Goal: Task Accomplishment & Management: Manage account settings

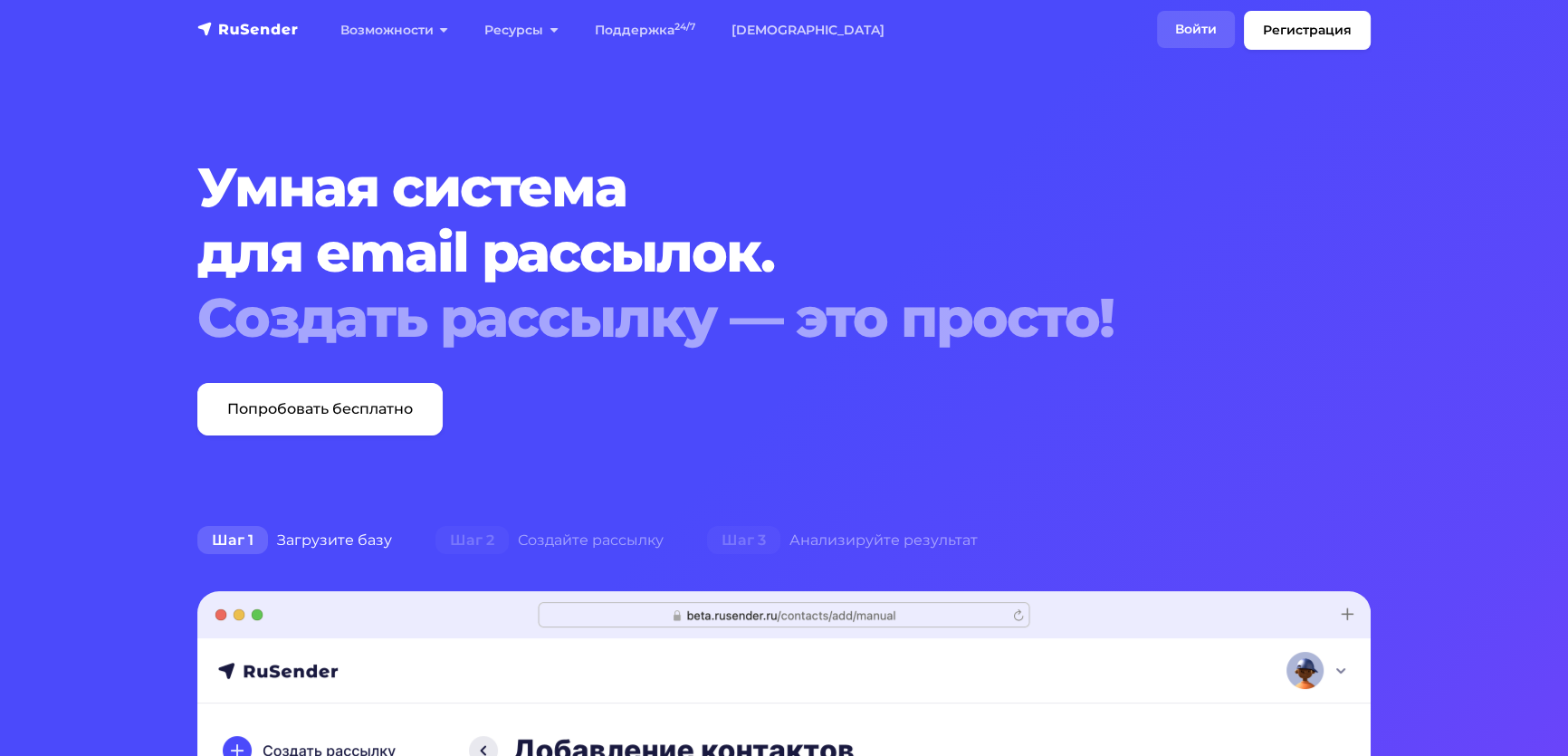
click at [1157, 33] on link "Войти" at bounding box center [1196, 30] width 78 height 38
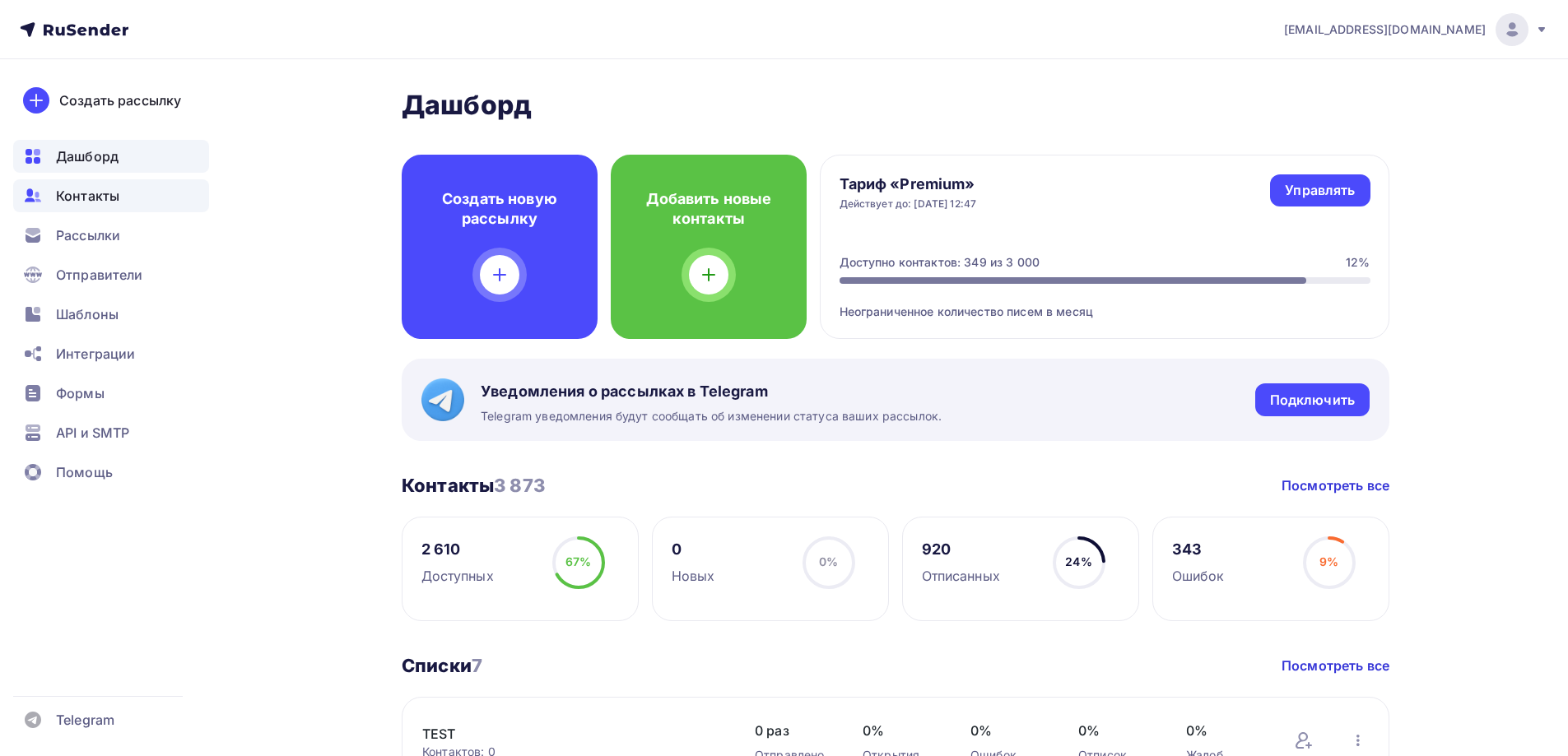
click at [108, 197] on span "Контакты" at bounding box center [87, 196] width 64 height 20
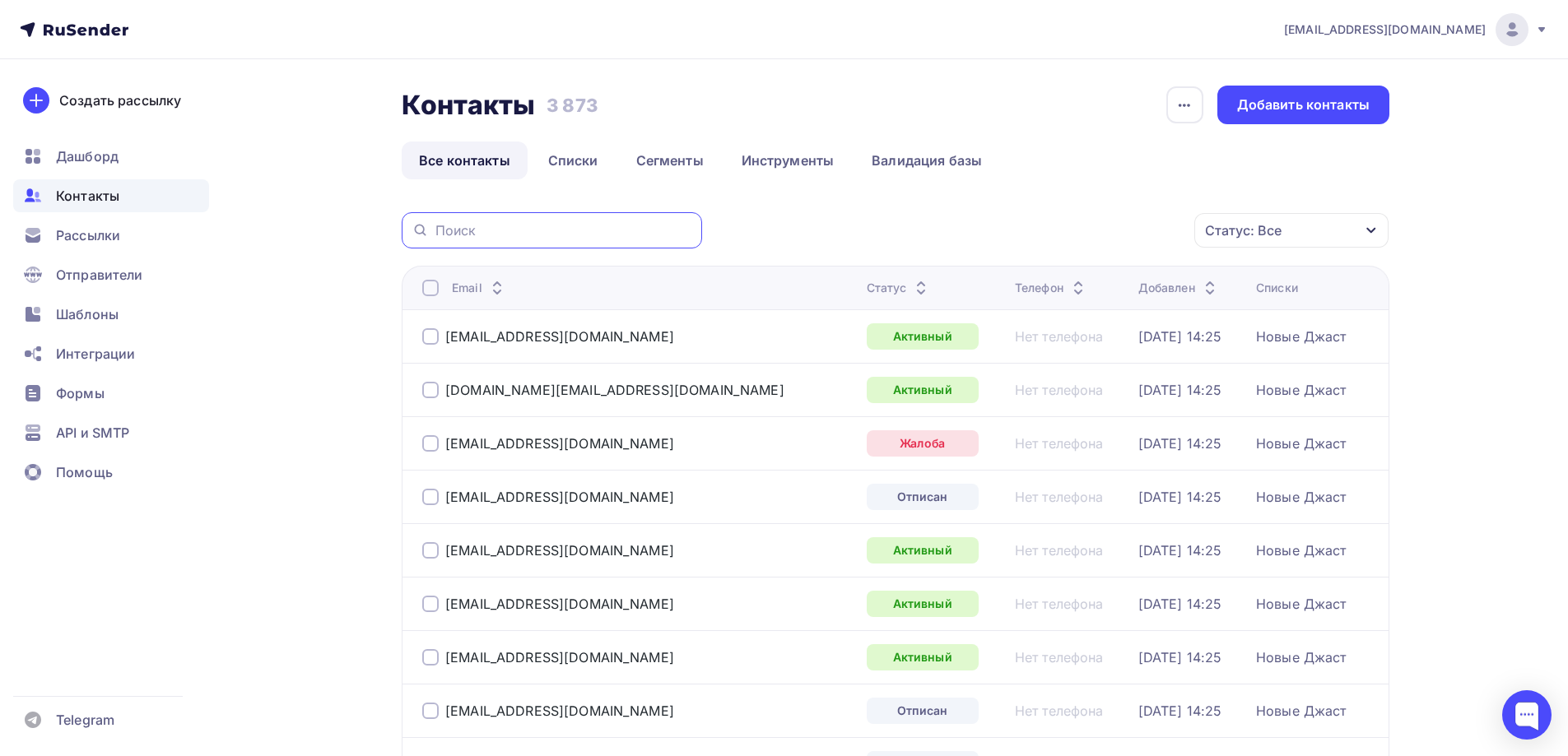
paste input "[EMAIL_ADDRESS][DOMAIN_NAME]"
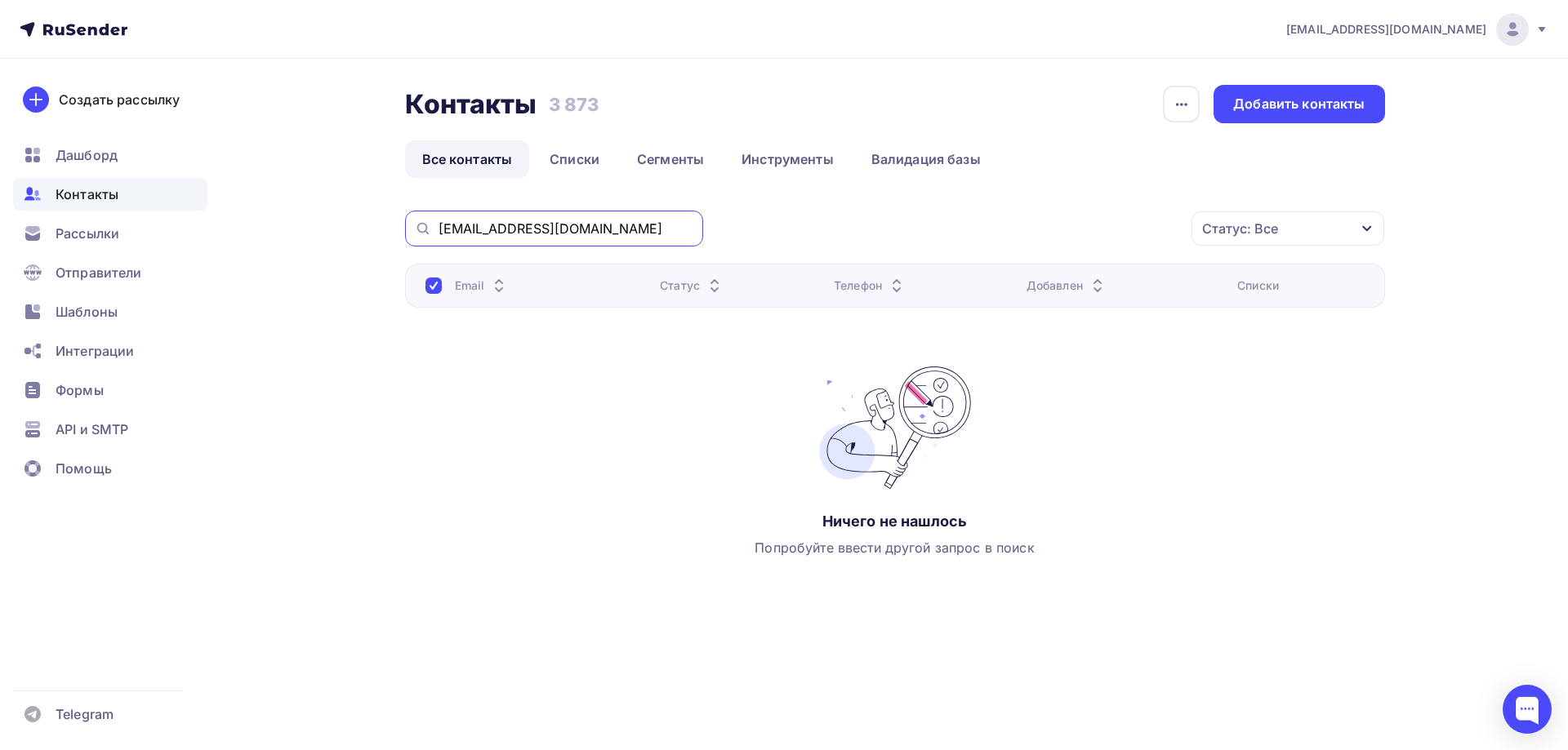
drag, startPoint x: 638, startPoint y: 230, endPoint x: 429, endPoint y: 240, distance: 209.2
click at [431, 232] on div "[EMAIL_ADDRESS][DOMAIN_NAME]" at bounding box center [554, 228] width 298 height 36
paste input "[EMAIL_ADDRESS]"
drag, startPoint x: 607, startPoint y: 230, endPoint x: 436, endPoint y: 226, distance: 171.0
click at [436, 226] on div "[EMAIL_ADDRESS][DOMAIN_NAME]" at bounding box center [554, 228] width 298 height 36
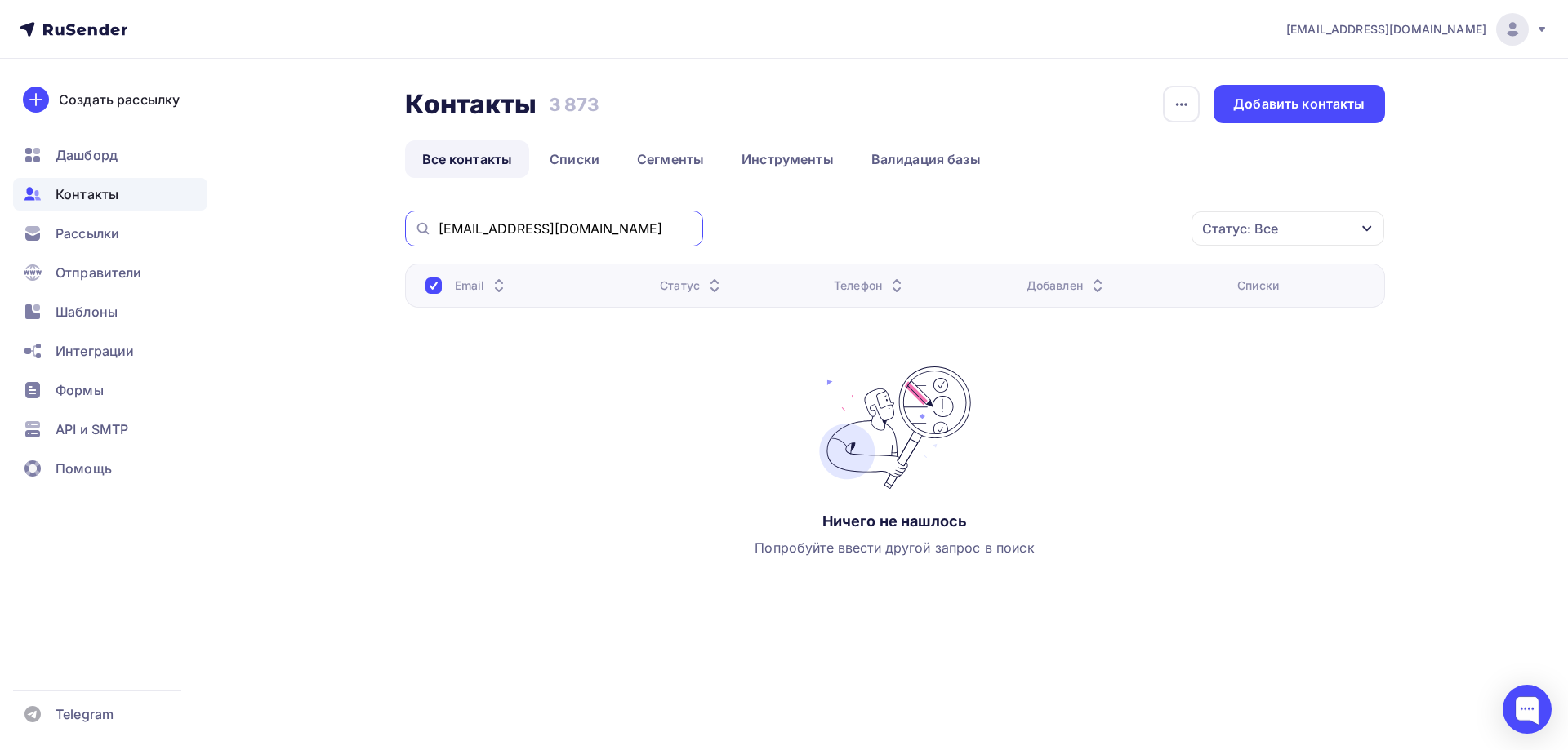
paste input "dm63@mail"
drag, startPoint x: 546, startPoint y: 234, endPoint x: 419, endPoint y: 230, distance: 127.1
click at [419, 230] on div "[EMAIL_ADDRESS][DOMAIN_NAME]" at bounding box center [554, 228] width 298 height 36
paste input "[EMAIL_ADDRESS][DOMAIN_NAME]"
drag, startPoint x: 590, startPoint y: 230, endPoint x: 414, endPoint y: 230, distance: 176.0
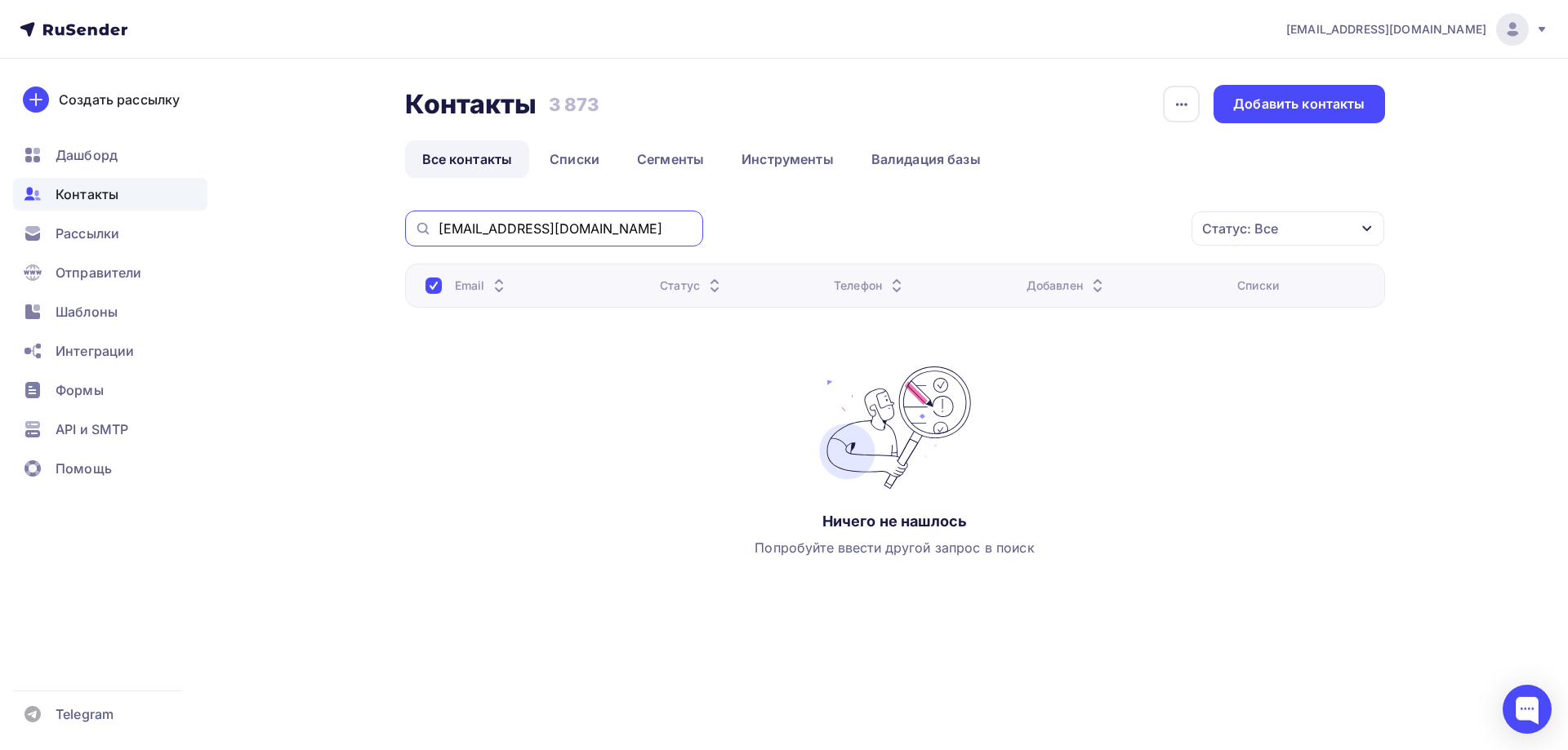
click at [414, 230] on div "[EMAIL_ADDRESS][DOMAIN_NAME]" at bounding box center [554, 228] width 298 height 36
paste input "irinasinicina196"
drag, startPoint x: 633, startPoint y: 226, endPoint x: 421, endPoint y: 244, distance: 212.8
click at [429, 232] on div "[EMAIL_ADDRESS][DOMAIN_NAME]" at bounding box center [554, 228] width 298 height 36
paste input "zasibalov"
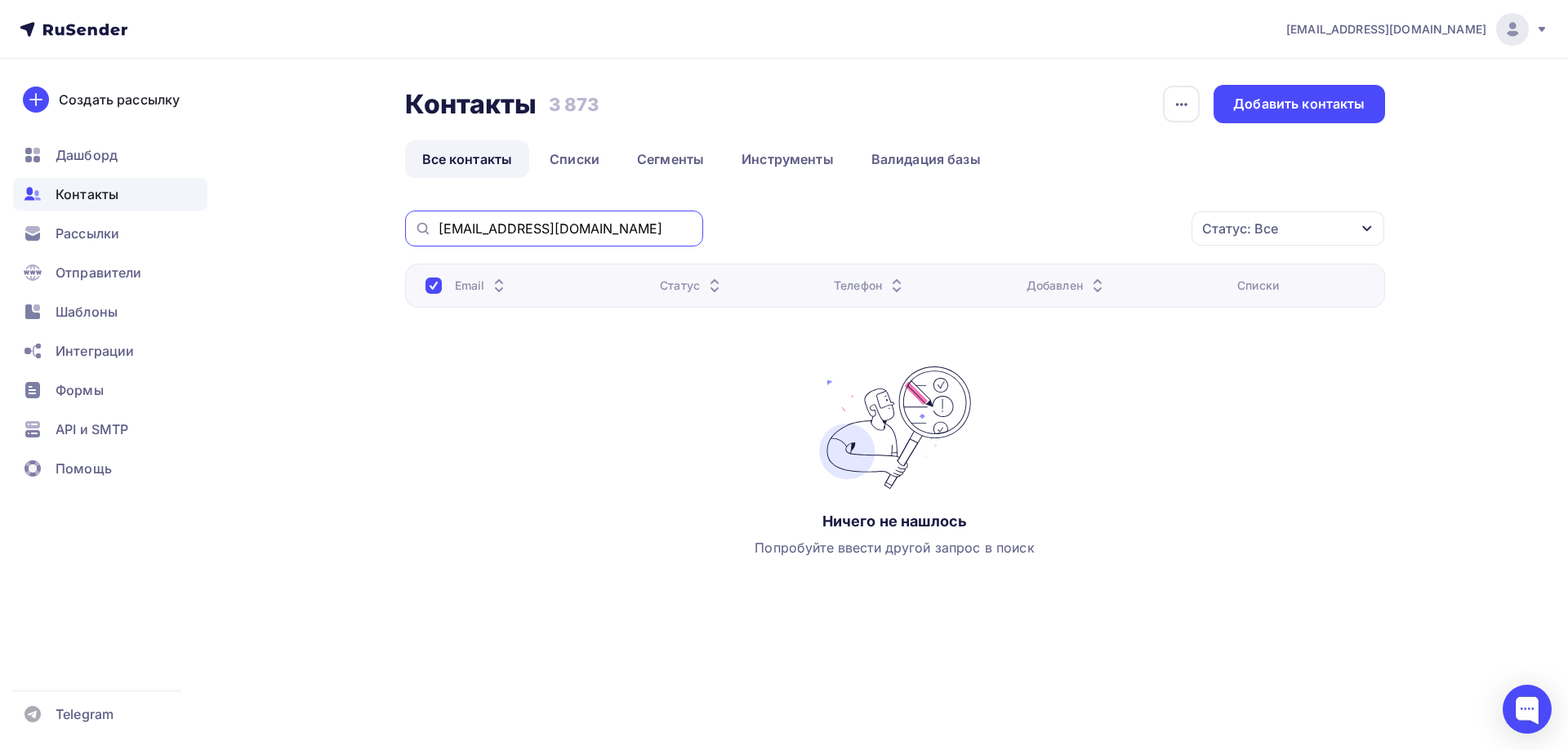
drag, startPoint x: 579, startPoint y: 226, endPoint x: 399, endPoint y: 223, distance: 180.0
click at [399, 223] on div "Контакты Контакты 3 873 3 873 История импорта Добавить контакты Все контакты Сп…" at bounding box center [784, 377] width 1338 height 637
paste input "shishkindmitr01004"
drag, startPoint x: 650, startPoint y: 228, endPoint x: 425, endPoint y: 224, distance: 225.0
click at [425, 224] on div "[EMAIL_ADDRESS][DOMAIN_NAME]" at bounding box center [554, 228] width 298 height 36
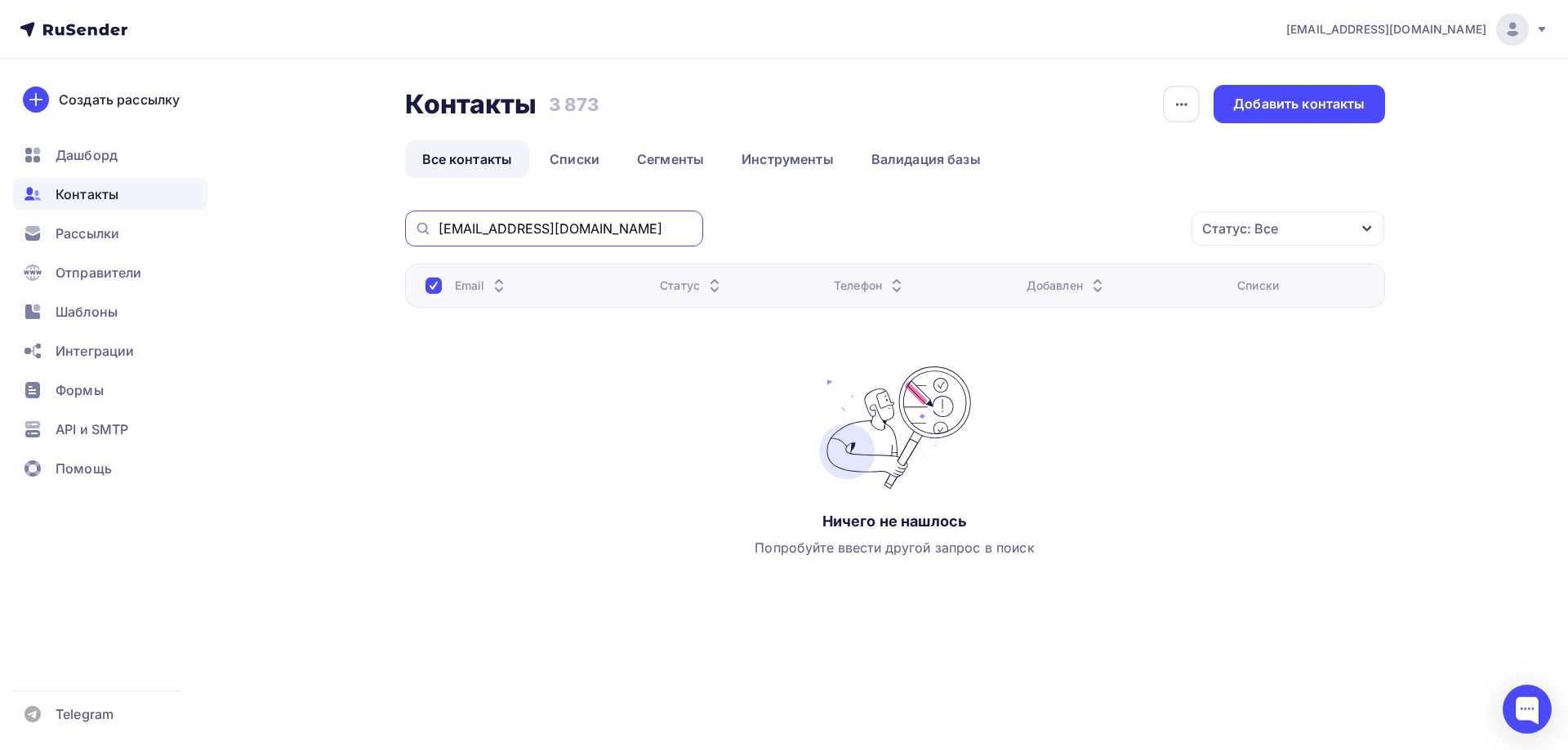
paste input "o9806235"
drag, startPoint x: 587, startPoint y: 232, endPoint x: 412, endPoint y: 242, distance: 175.3
click at [415, 234] on div "[EMAIL_ADDRESS][DOMAIN_NAME]" at bounding box center [554, 228] width 298 height 36
paste input "umewc2"
drag, startPoint x: 581, startPoint y: 230, endPoint x: 421, endPoint y: 230, distance: 160.0
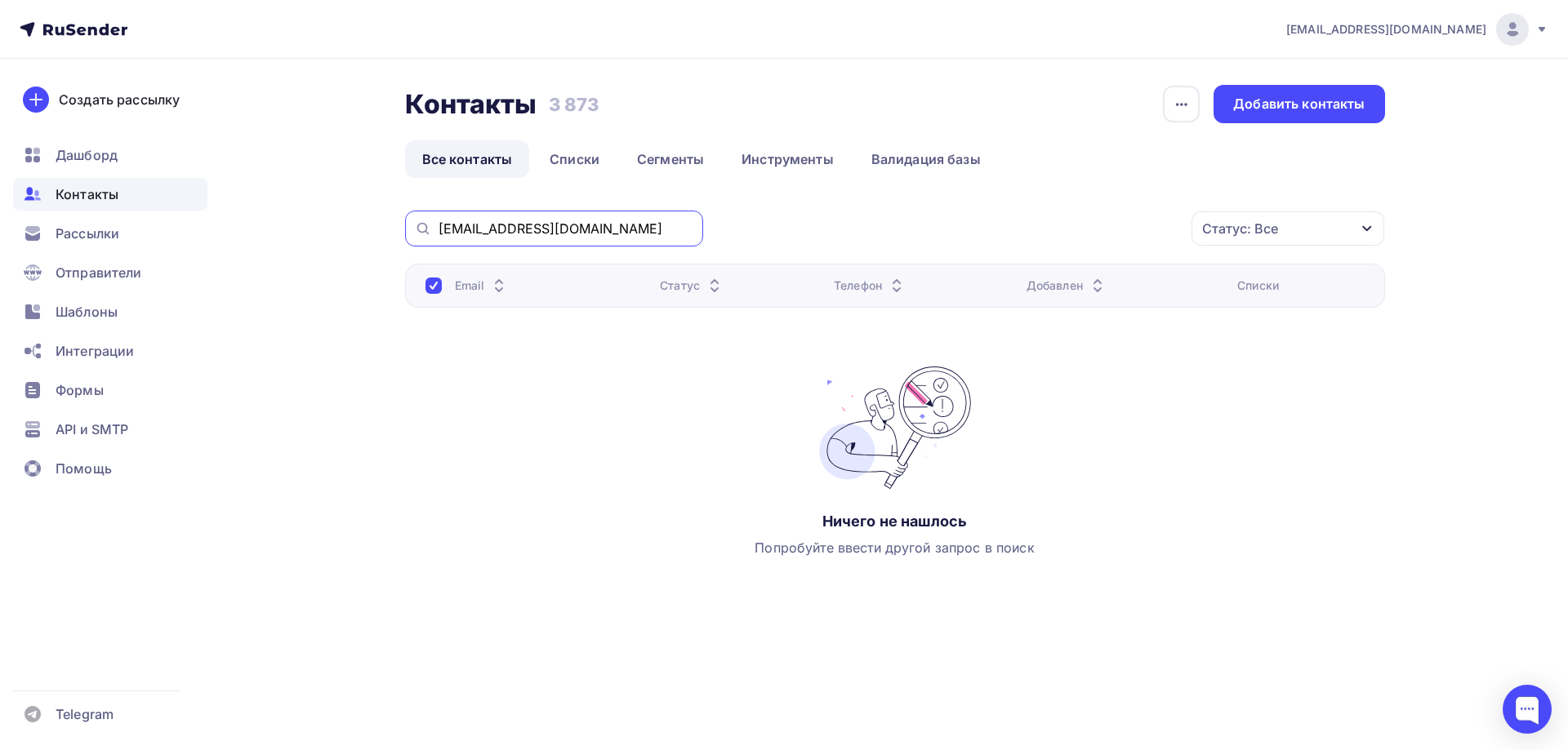
click at [421, 229] on div "[EMAIL_ADDRESS][DOMAIN_NAME]" at bounding box center [554, 228] width 298 height 36
paste input "[EMAIL_ADDRESS]"
drag, startPoint x: 594, startPoint y: 229, endPoint x: 415, endPoint y: 241, distance: 179.4
click at [408, 228] on div "[EMAIL_ADDRESS][DOMAIN_NAME]" at bounding box center [554, 228] width 298 height 36
paste input "[EMAIL_ADDRESS]"
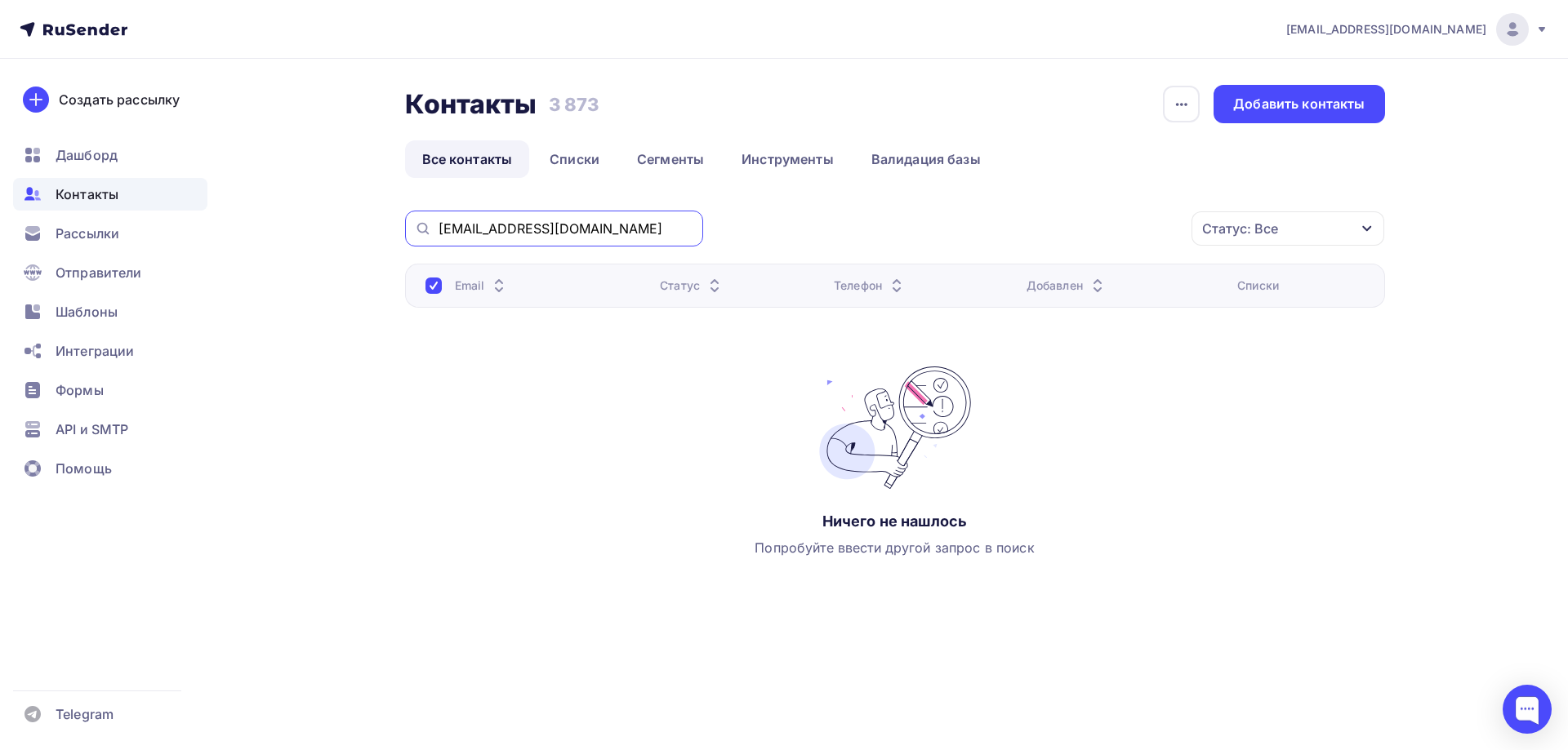
drag, startPoint x: 614, startPoint y: 225, endPoint x: 446, endPoint y: 234, distance: 168.2
click at [435, 225] on div "[EMAIL_ADDRESS][DOMAIN_NAME]" at bounding box center [554, 228] width 298 height 36
paste input "sviridyuk.200"
drag, startPoint x: 631, startPoint y: 222, endPoint x: 447, endPoint y: 234, distance: 184.4
click at [412, 232] on div "[EMAIL_ADDRESS][DOMAIN_NAME]" at bounding box center [554, 228] width 298 height 36
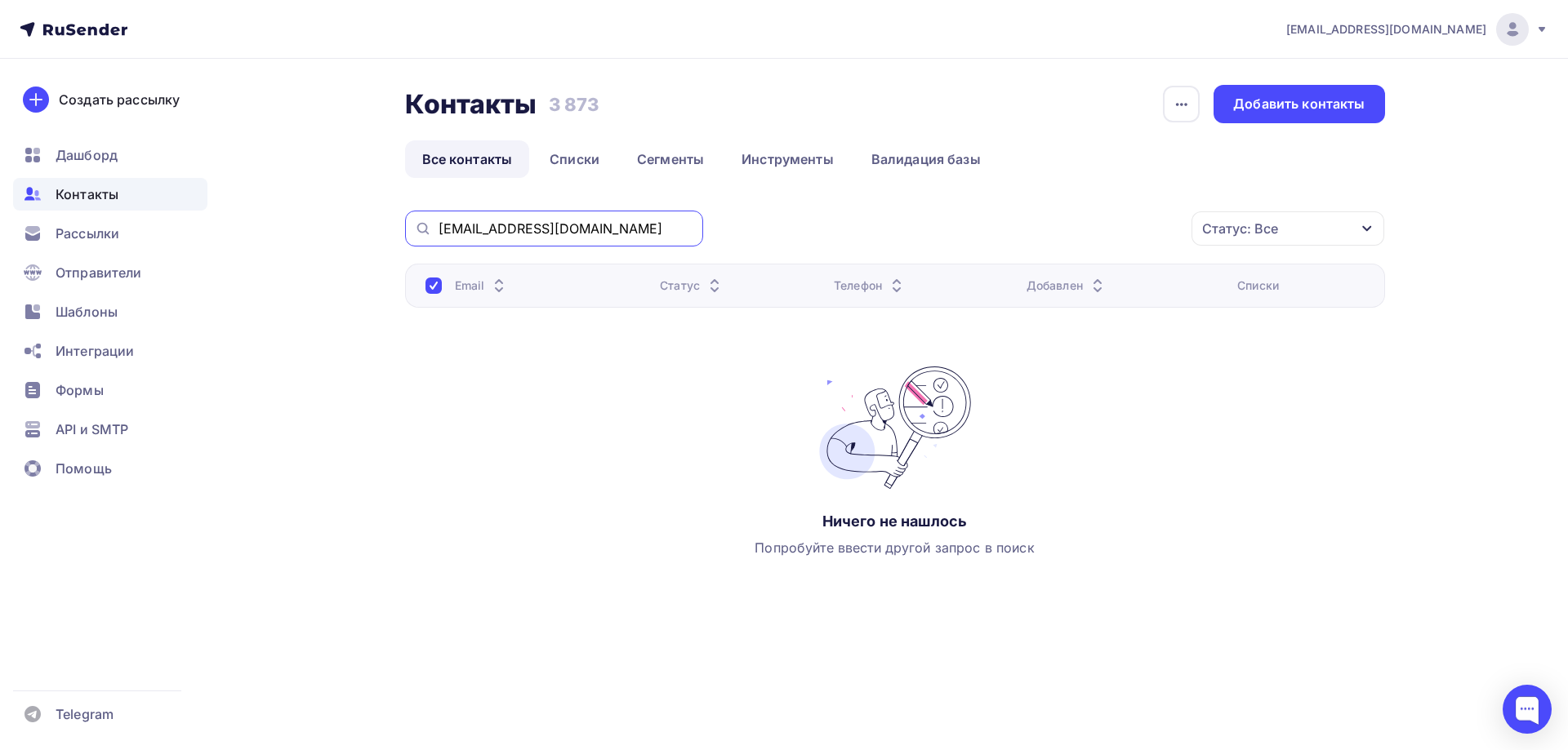
paste input "[EMAIL_ADDRESS][DOMAIN_NAME]"
drag, startPoint x: 613, startPoint y: 226, endPoint x: 441, endPoint y: 230, distance: 172.0
click at [364, 212] on div "Контакты Контакты 3 873 3 873 История импорта Добавить контакты Все контакты Сп…" at bounding box center [784, 377] width 1338 height 637
paste input "reka-yral@mail"
drag, startPoint x: 568, startPoint y: 224, endPoint x: 419, endPoint y: 224, distance: 149.0
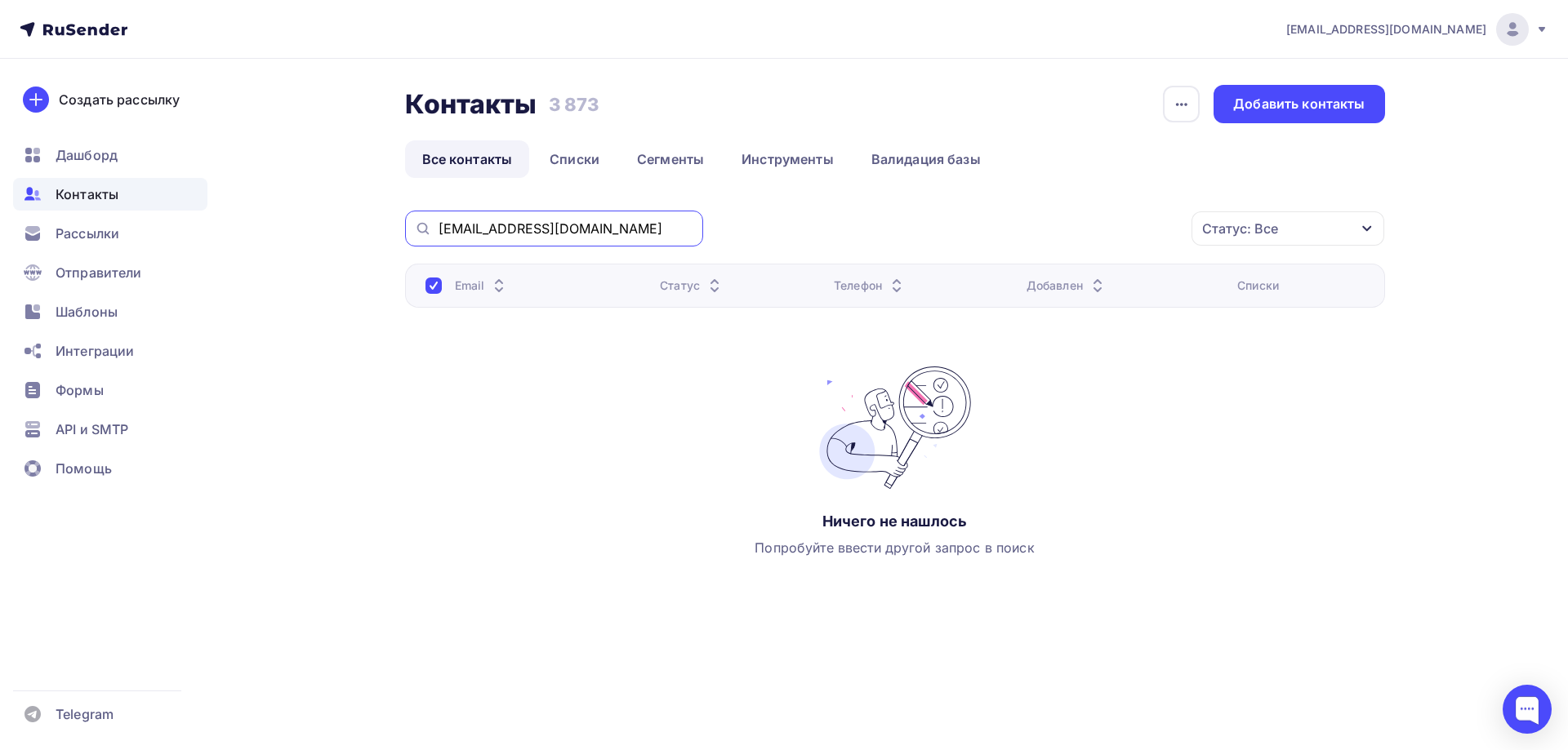
click at [419, 224] on div "[EMAIL_ADDRESS][DOMAIN_NAME]" at bounding box center [554, 228] width 298 height 36
paste input "[EMAIL_ADDRESS]"
drag, startPoint x: 603, startPoint y: 227, endPoint x: 417, endPoint y: 228, distance: 186.0
click at [416, 227] on div "[EMAIL_ADDRESS][DOMAIN_NAME]" at bounding box center [554, 228] width 298 height 36
paste input "[EMAIL_ADDRESS][DOMAIN_NAME]"
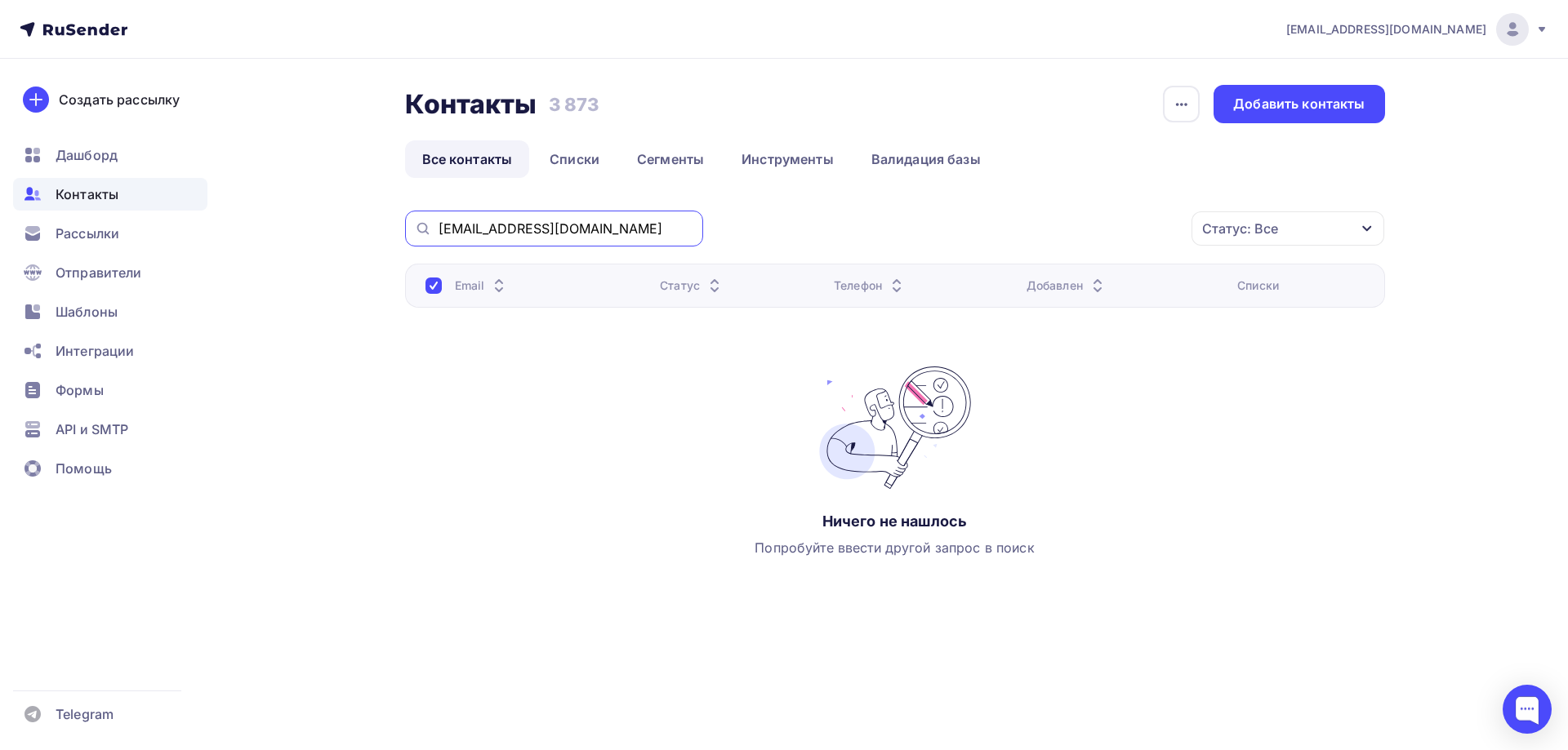
drag, startPoint x: 608, startPoint y: 231, endPoint x: 401, endPoint y: 229, distance: 207.0
click at [401, 229] on div "Контакты Контакты 3 873 3 873 История импорта Добавить контакты Все контакты Сп…" at bounding box center [784, 377] width 1338 height 637
paste input "z1u2k3"
drag, startPoint x: 570, startPoint y: 232, endPoint x: 412, endPoint y: 232, distance: 158.0
click at [412, 232] on div "[EMAIL_ADDRESS][DOMAIN_NAME]" at bounding box center [554, 228] width 298 height 36
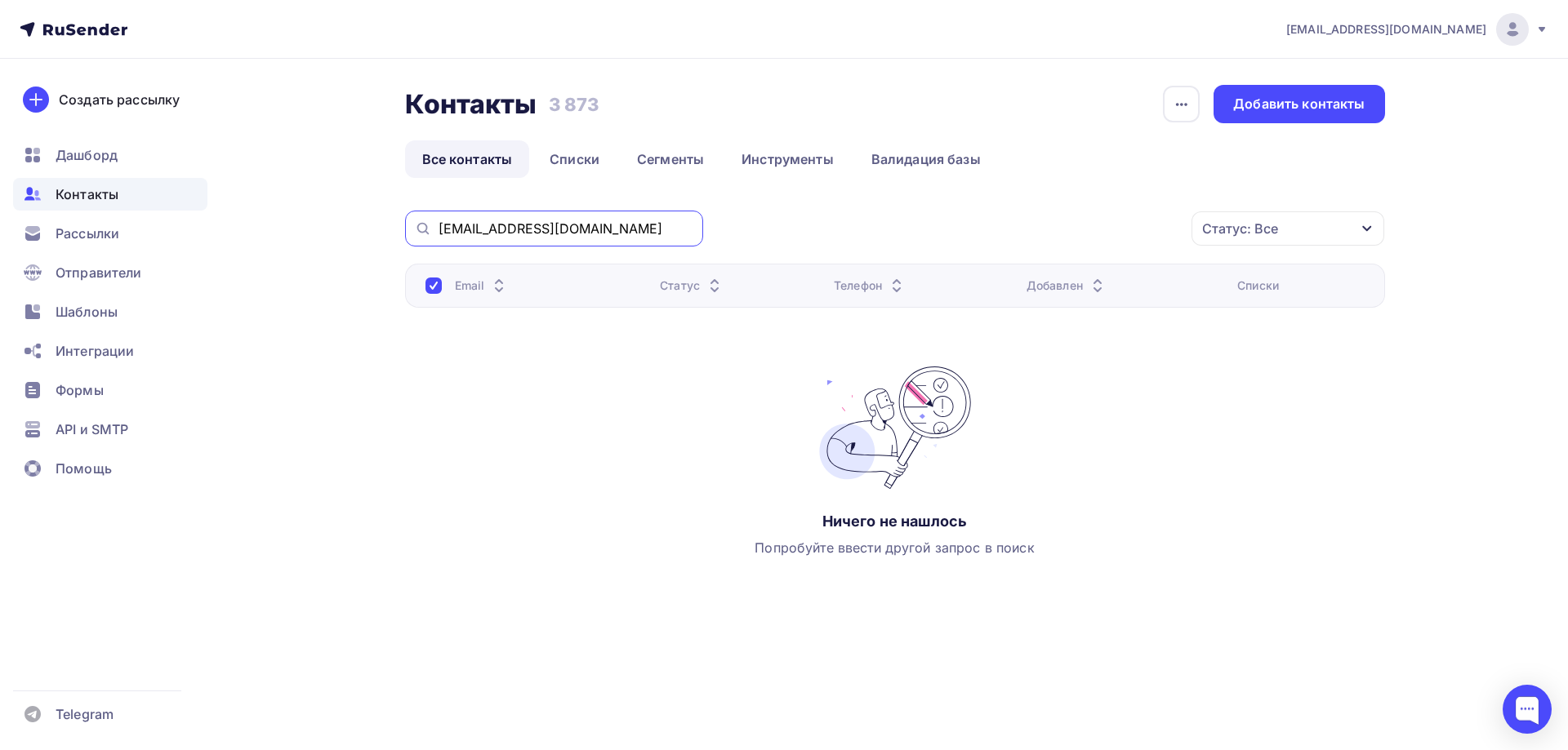
paste input "pnatali7519"
drag, startPoint x: 592, startPoint y: 229, endPoint x: 419, endPoint y: 223, distance: 173.1
click at [419, 223] on div "[EMAIL_ADDRESS][DOMAIN_NAME]" at bounding box center [554, 228] width 298 height 36
paste input "[EMAIL_ADDRESS][DOMAIN_NAME]"
drag, startPoint x: 564, startPoint y: 232, endPoint x: 425, endPoint y: 260, distance: 141.8
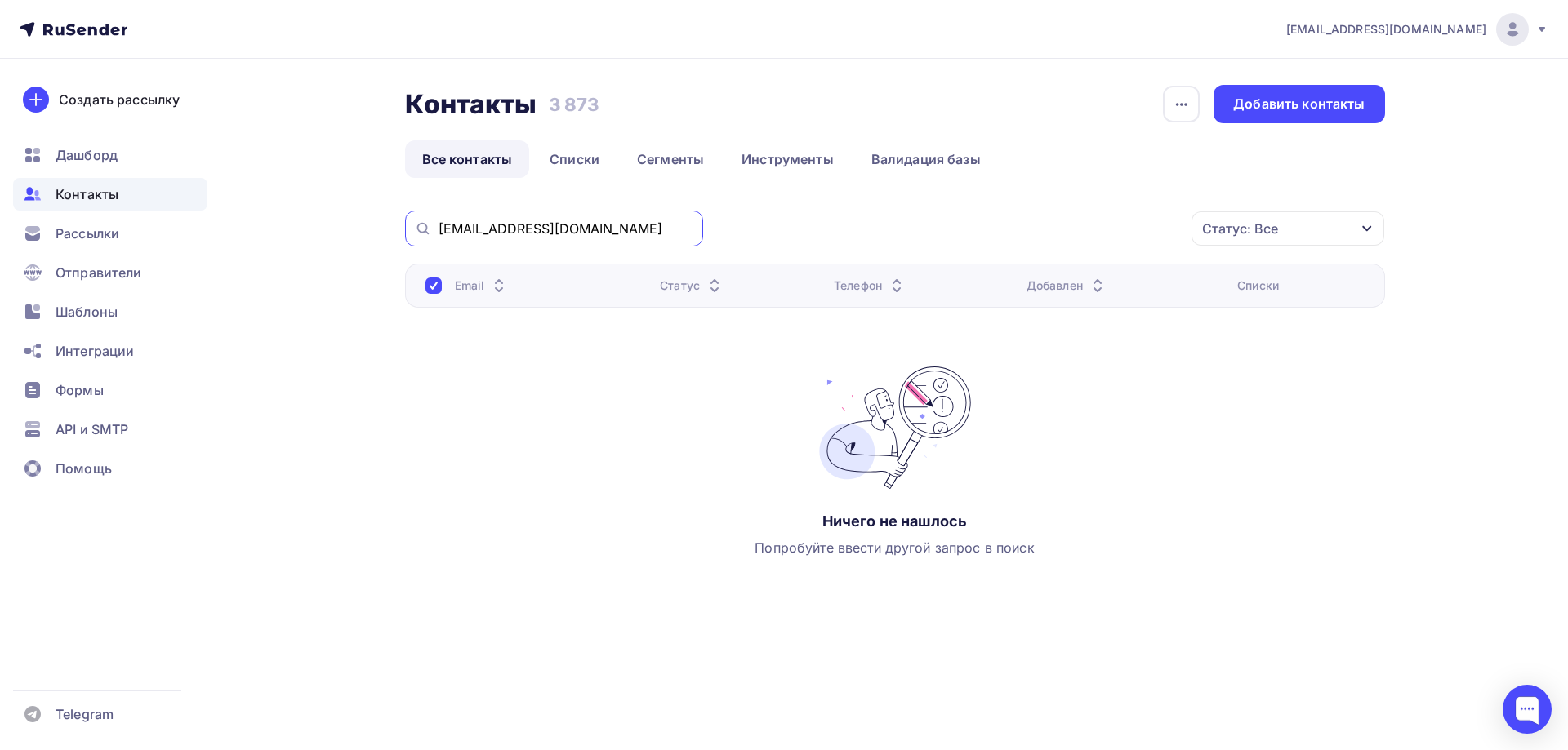
click at [427, 233] on div "[EMAIL_ADDRESS][DOMAIN_NAME]" at bounding box center [554, 228] width 298 height 36
paste input "toleu_2503@bk"
click at [469, 228] on input "[EMAIL_ADDRESS][DOMAIN_NAME]" at bounding box center [566, 229] width 255 height 18
click at [557, 234] on input "[EMAIL_ADDRESS][DOMAIN_NAME]" at bounding box center [566, 229] width 255 height 18
drag, startPoint x: 556, startPoint y: 221, endPoint x: 430, endPoint y: 232, distance: 126.5
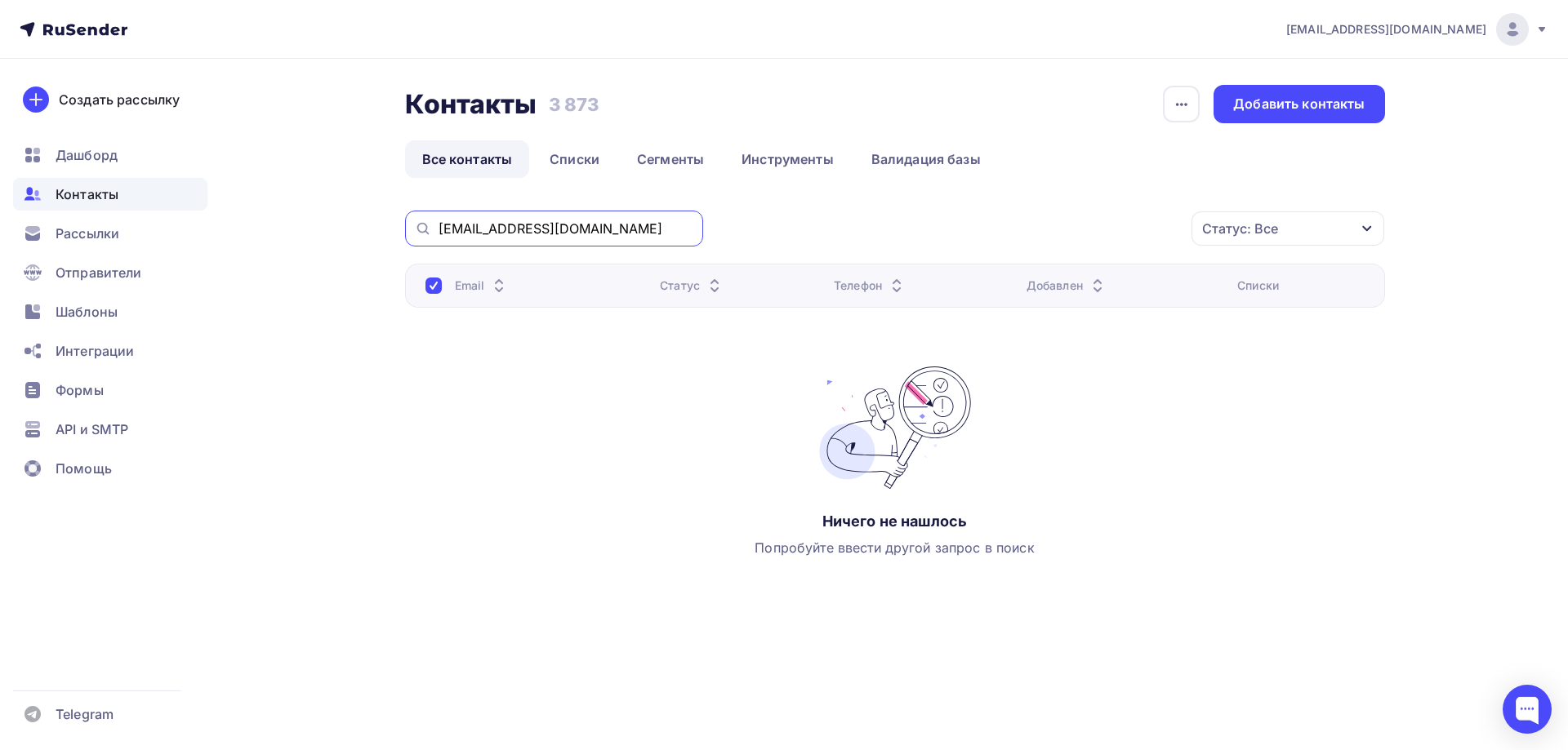
click at [430, 232] on div "[EMAIL_ADDRESS][DOMAIN_NAME]" at bounding box center [554, 228] width 298 height 36
paste input "alecs175@mail"
drag, startPoint x: 562, startPoint y: 230, endPoint x: 374, endPoint y: 267, distance: 191.6
click at [398, 230] on div "Контакты Контакты 3 873 3 873 История импорта Добавить контакты Все контакты Сп…" at bounding box center [784, 377] width 1338 height 637
paste input "[EMAIL_ADDRESS]"
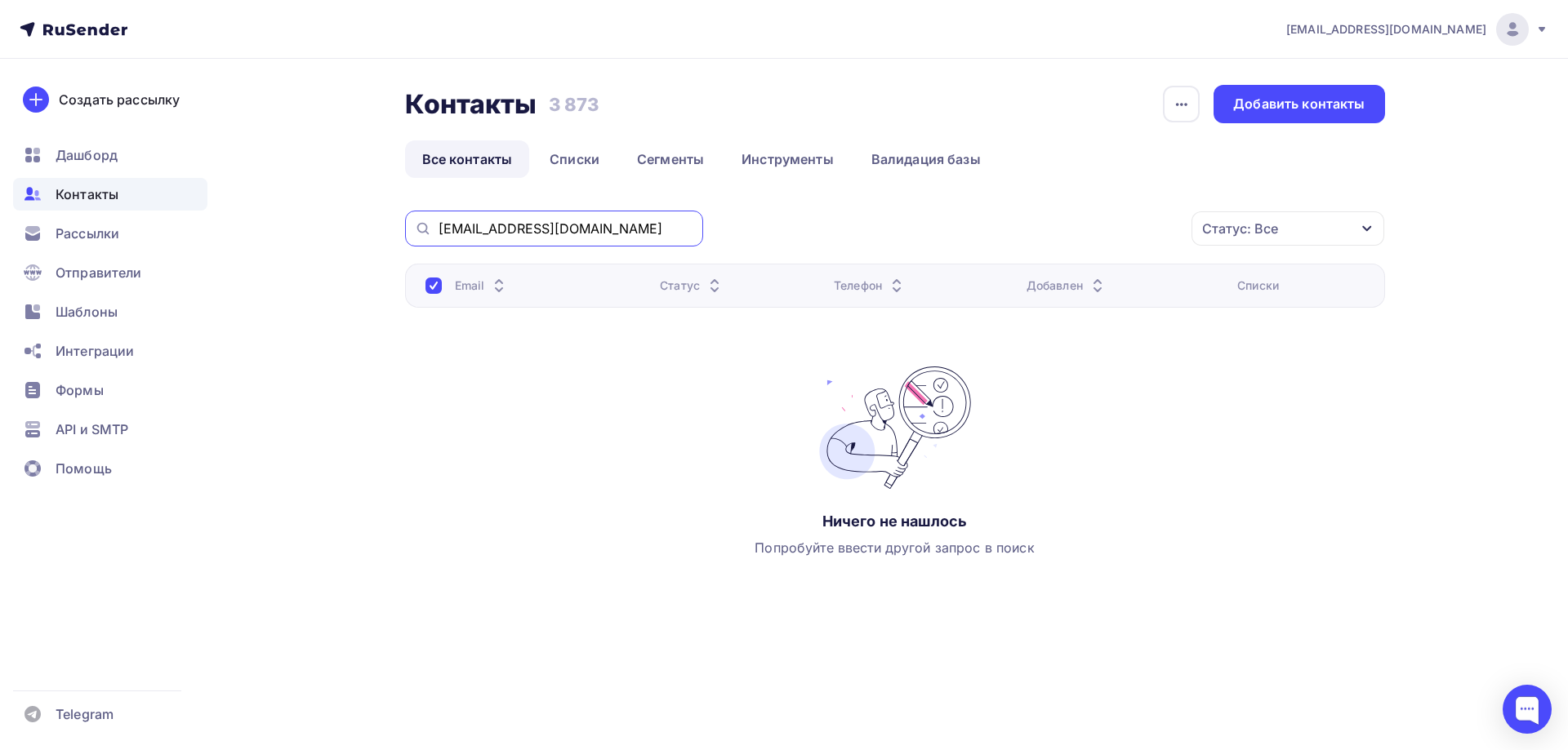
drag, startPoint x: 590, startPoint y: 226, endPoint x: 425, endPoint y: 240, distance: 165.6
click at [405, 222] on div "[EMAIL_ADDRESS][DOMAIN_NAME]" at bounding box center [554, 228] width 298 height 36
paste input "[EMAIL_ADDRESS][DOMAIN_NAME]"
type input "[EMAIL_ADDRESS][DOMAIN_NAME]"
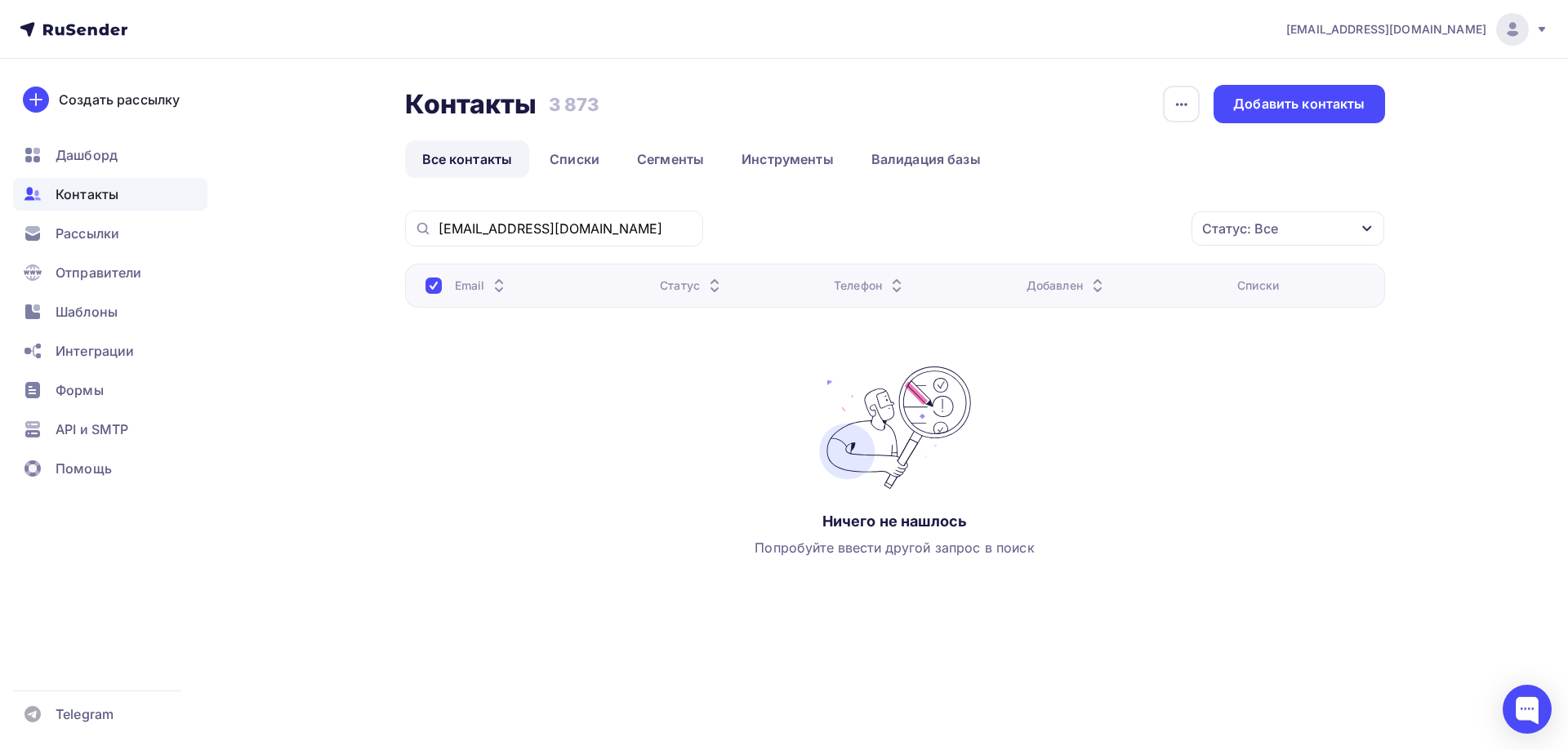
drag, startPoint x: 435, startPoint y: 226, endPoint x: 591, endPoint y: 227, distance: 156.0
click at [591, 227] on div "[EMAIL_ADDRESS][DOMAIN_NAME]" at bounding box center [554, 228] width 298 height 36
click at [686, 230] on input "[EMAIL_ADDRESS][DOMAIN_NAME]" at bounding box center [566, 229] width 255 height 18
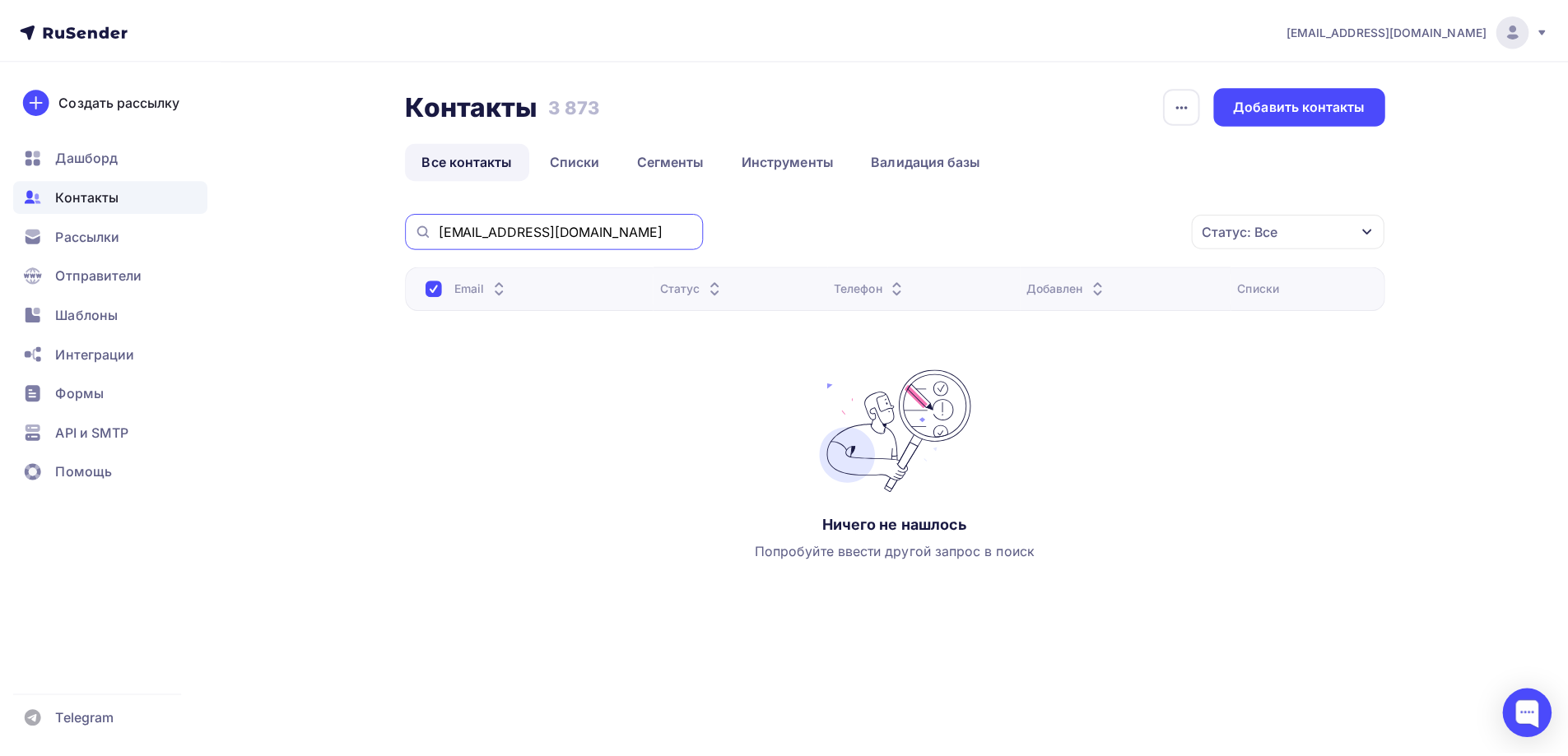
scroll to position [0, 0]
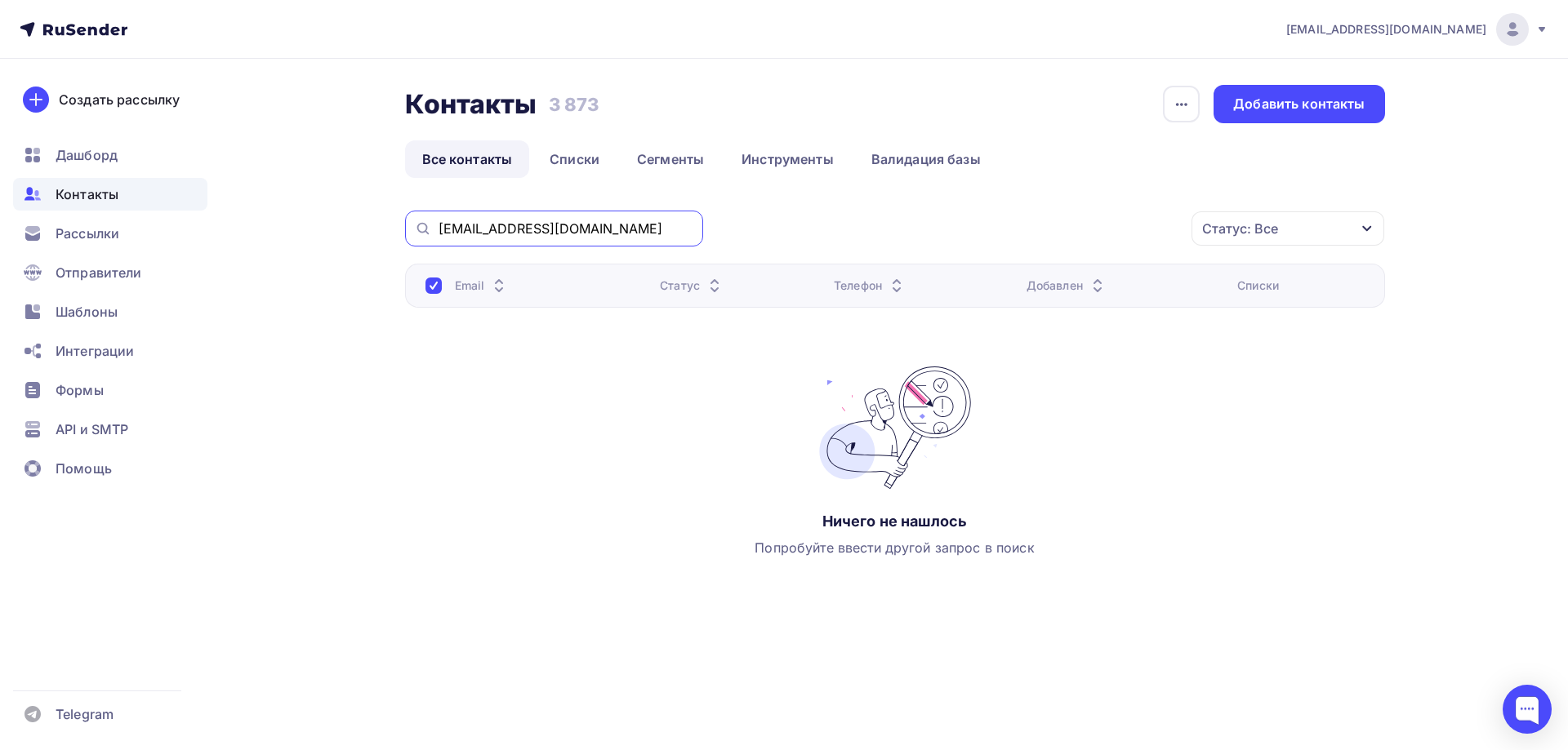
drag, startPoint x: 690, startPoint y: 230, endPoint x: 437, endPoint y: 232, distance: 253.0
click at [438, 229] on input "[EMAIL_ADDRESS][DOMAIN_NAME]" at bounding box center [566, 229] width 255 height 18
paste input "[EMAIL_ADDRESS][DOMAIN_NAME]"
drag, startPoint x: 589, startPoint y: 230, endPoint x: 404, endPoint y: 275, distance: 190.4
click at [421, 232] on div "[EMAIL_ADDRESS][DOMAIN_NAME]" at bounding box center [554, 228] width 298 height 36
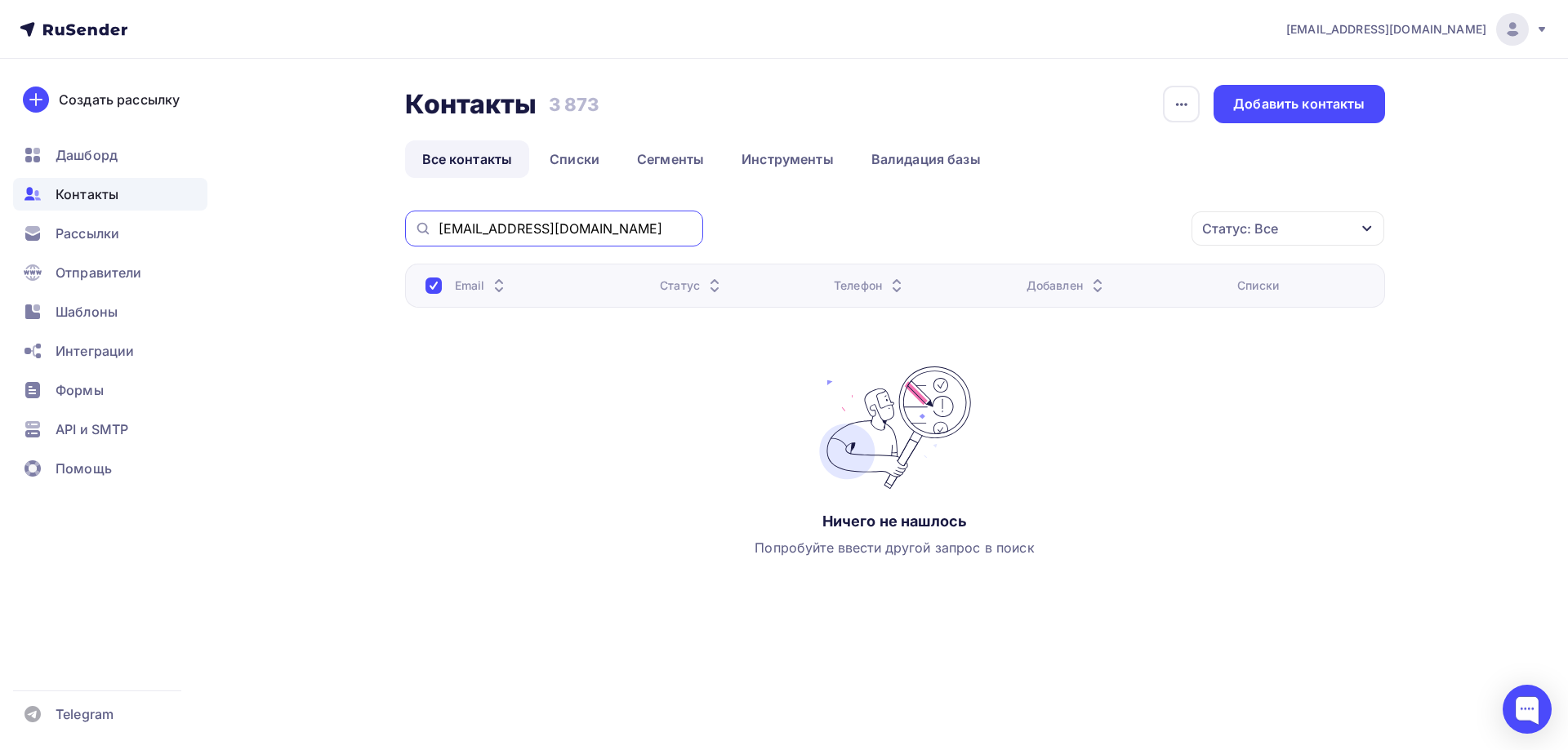
paste input "[EMAIL_ADDRESS][DOMAIN_NAME]"
drag, startPoint x: 613, startPoint y: 230, endPoint x: 420, endPoint y: 238, distance: 193.2
click at [420, 230] on div "[EMAIL_ADDRESS][DOMAIN_NAME]" at bounding box center [554, 228] width 298 height 36
paste input "theboban"
drag, startPoint x: 604, startPoint y: 232, endPoint x: 420, endPoint y: 245, distance: 184.5
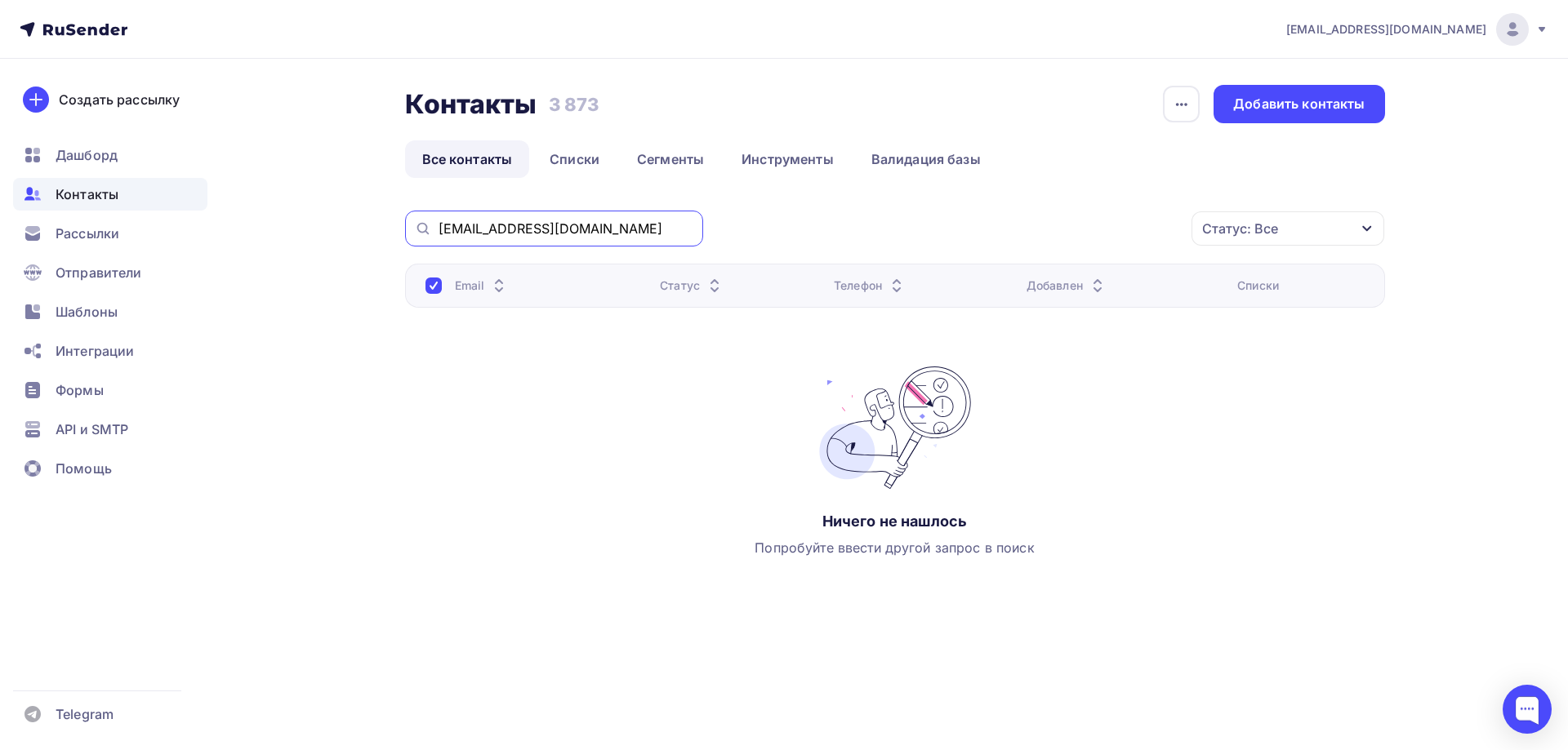
click at [416, 240] on div "[EMAIL_ADDRESS][DOMAIN_NAME]" at bounding box center [554, 228] width 298 height 36
paste input "redvort5"
drag, startPoint x: 572, startPoint y: 227, endPoint x: 405, endPoint y: 227, distance: 167.0
click at [405, 226] on div "[EMAIL_ADDRESS][DOMAIN_NAME]" at bounding box center [554, 228] width 298 height 36
paste input "vanbiz5217"
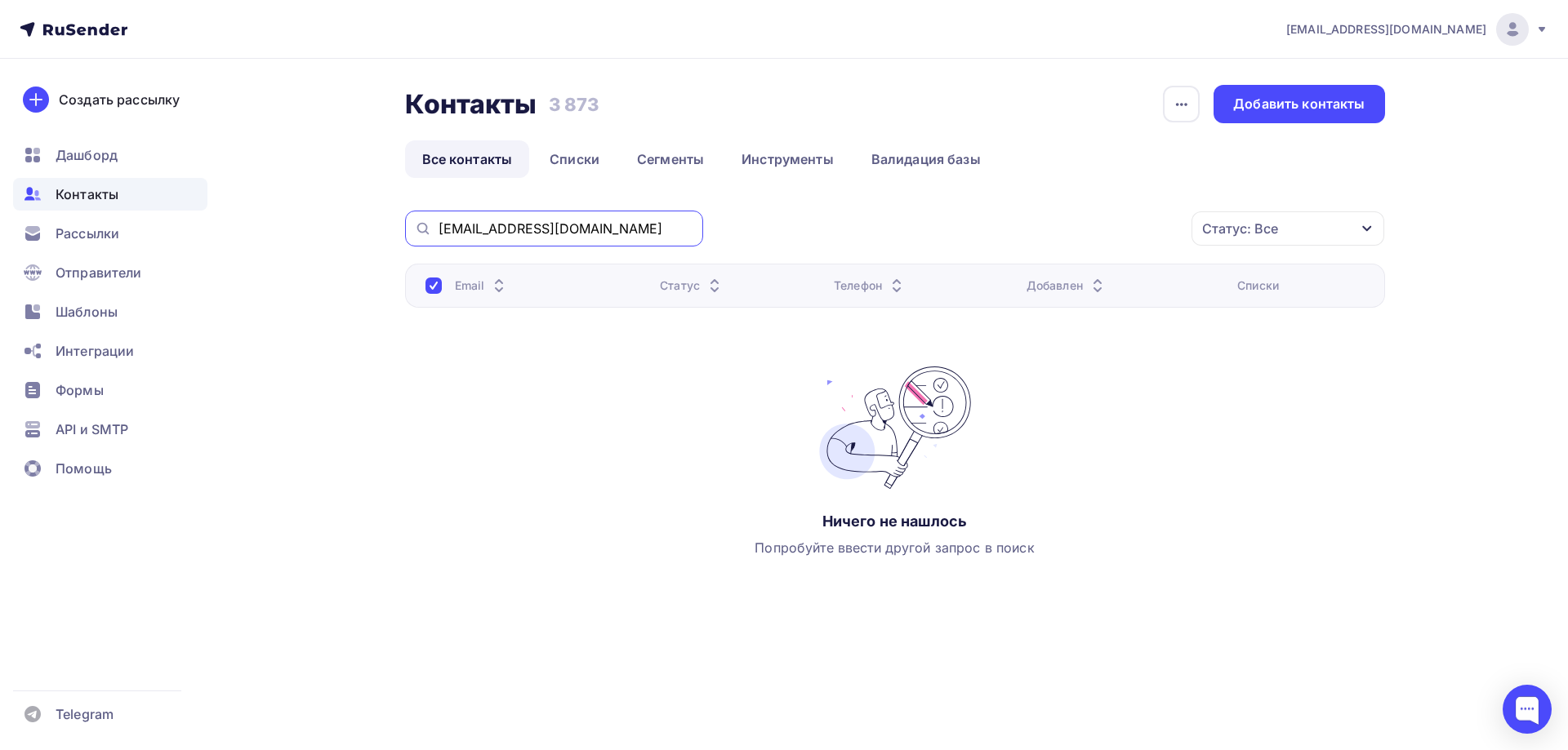
drag, startPoint x: 593, startPoint y: 228, endPoint x: 432, endPoint y: 231, distance: 161.0
click at [432, 230] on div "[EMAIL_ADDRESS][DOMAIN_NAME]" at bounding box center [554, 228] width 298 height 36
paste input "shutovichmff"
drag, startPoint x: 607, startPoint y: 230, endPoint x: 404, endPoint y: 227, distance: 203.0
click at [405, 227] on div "[EMAIL_ADDRESS][DOMAIN_NAME]" at bounding box center [554, 228] width 298 height 36
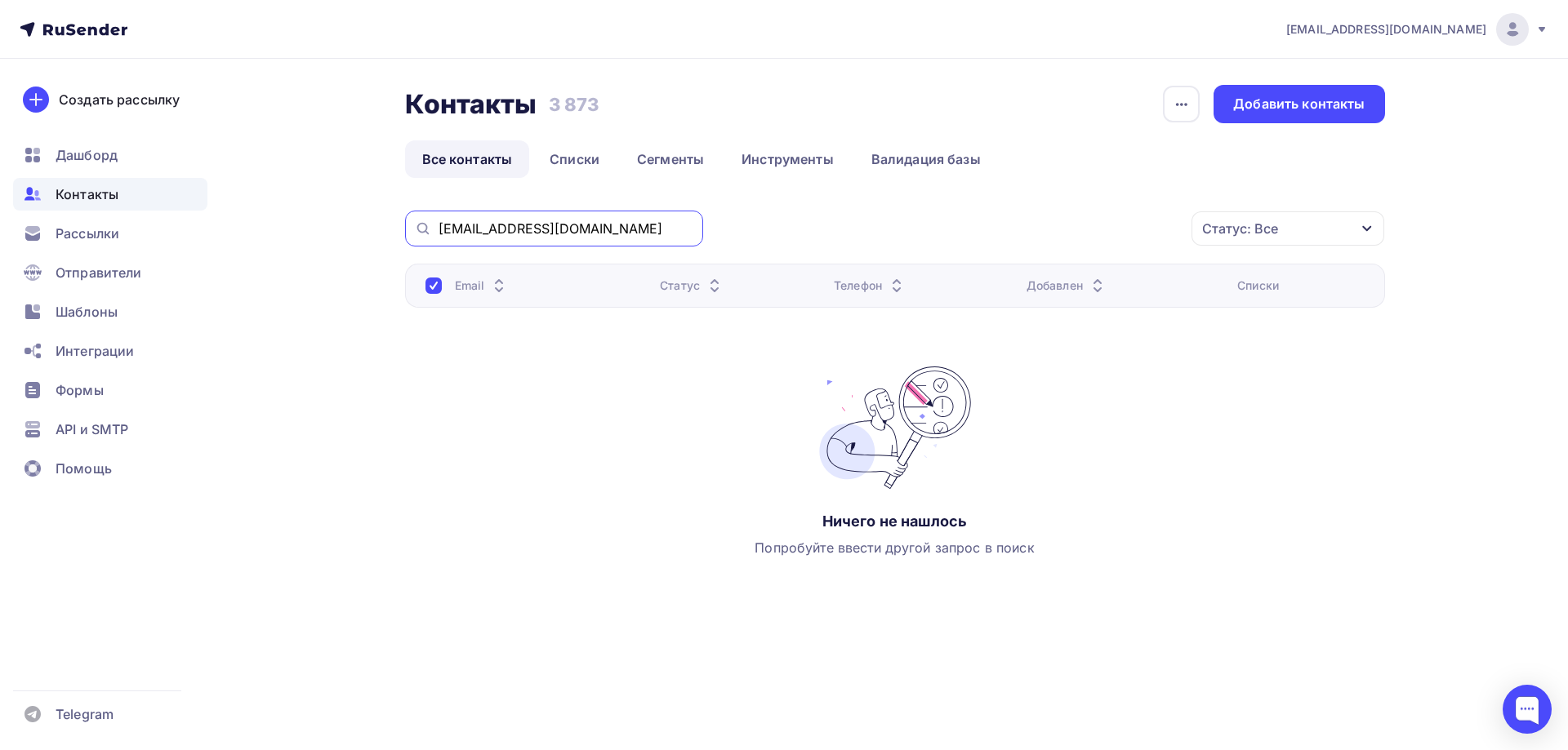
paste input "[EMAIL_ADDRESS][DOMAIN_NAME]"
drag, startPoint x: 596, startPoint y: 229, endPoint x: 408, endPoint y: 275, distance: 193.5
click at [416, 246] on div "[EMAIL_ADDRESS][DOMAIN_NAME]" at bounding box center [554, 228] width 298 height 36
paste input "ivanov.[PERSON_NAME].1971@bk"
drag, startPoint x: 608, startPoint y: 229, endPoint x: 419, endPoint y: 233, distance: 189.0
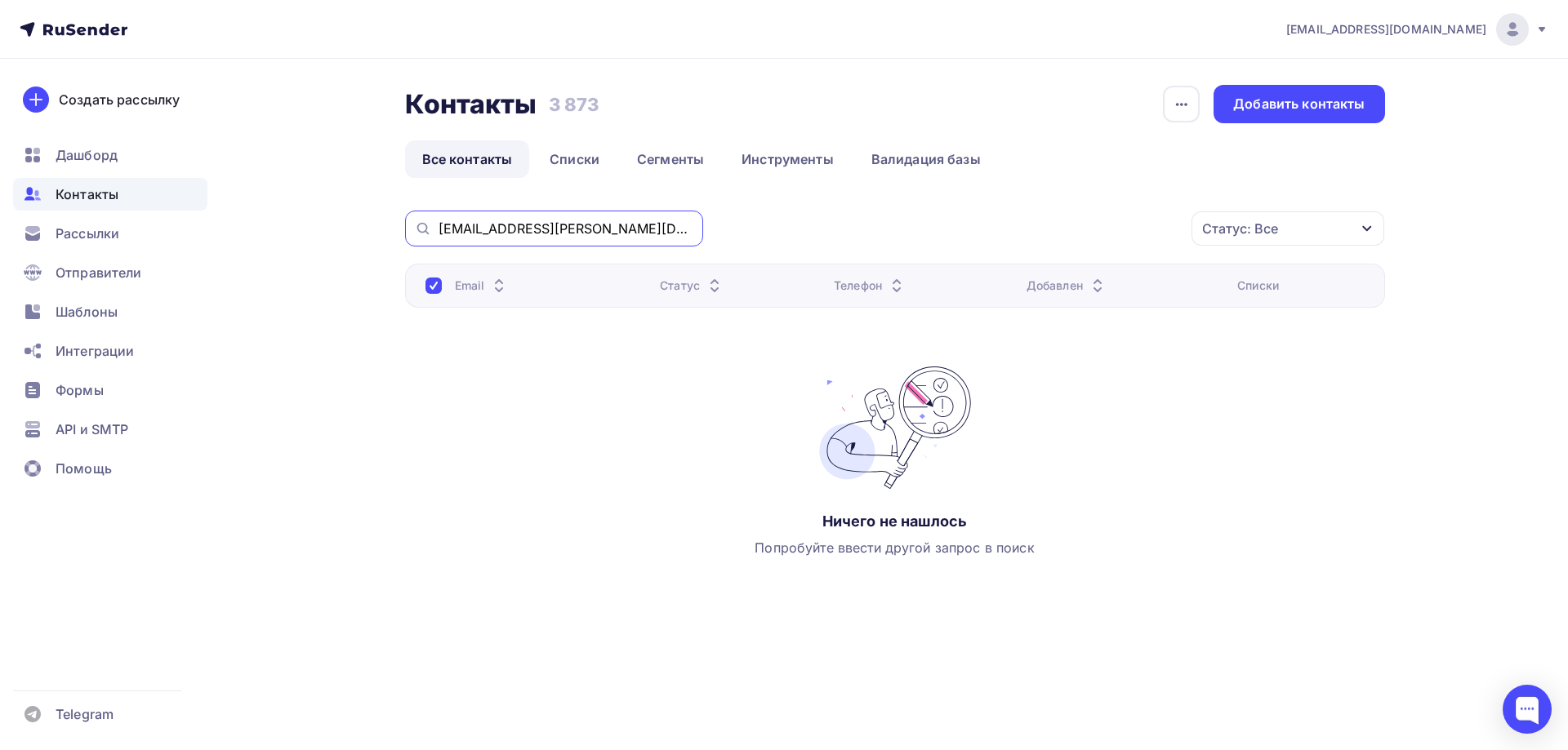
click at [420, 231] on div "[EMAIL_ADDRESS][PERSON_NAME][DOMAIN_NAME]" at bounding box center [554, 228] width 298 height 36
paste input "[EMAIL_ADDRESS][DOMAIN_NAME]"
click at [469, 231] on input "[EMAIL_ADDRESS][DOMAIN_NAME]" at bounding box center [566, 229] width 255 height 18
click at [567, 229] on input "[EMAIL_ADDRESS][DOMAIN_NAME]" at bounding box center [566, 229] width 255 height 18
drag, startPoint x: 585, startPoint y: 228, endPoint x: 420, endPoint y: 232, distance: 165.0
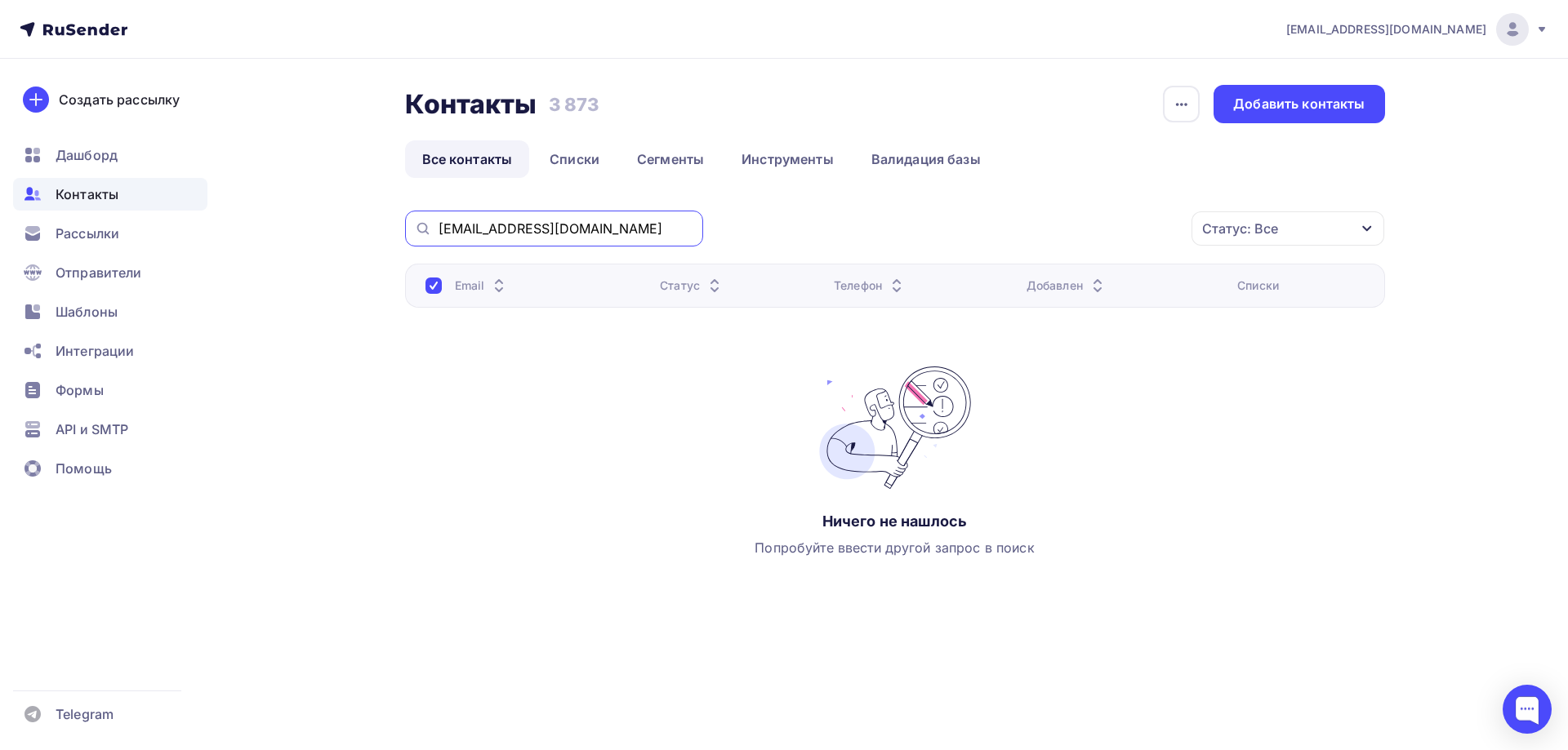
click at [420, 232] on div "[EMAIL_ADDRESS][DOMAIN_NAME]" at bounding box center [554, 228] width 298 height 36
paste input "andrey09121962"
drag, startPoint x: 621, startPoint y: 230, endPoint x: 421, endPoint y: 237, distance: 200.1
click at [434, 230] on div "[EMAIL_ADDRESS][DOMAIN_NAME]" at bounding box center [554, 228] width 298 height 36
paste input "[EMAIL_ADDRESS][DOMAIN_NAME]"
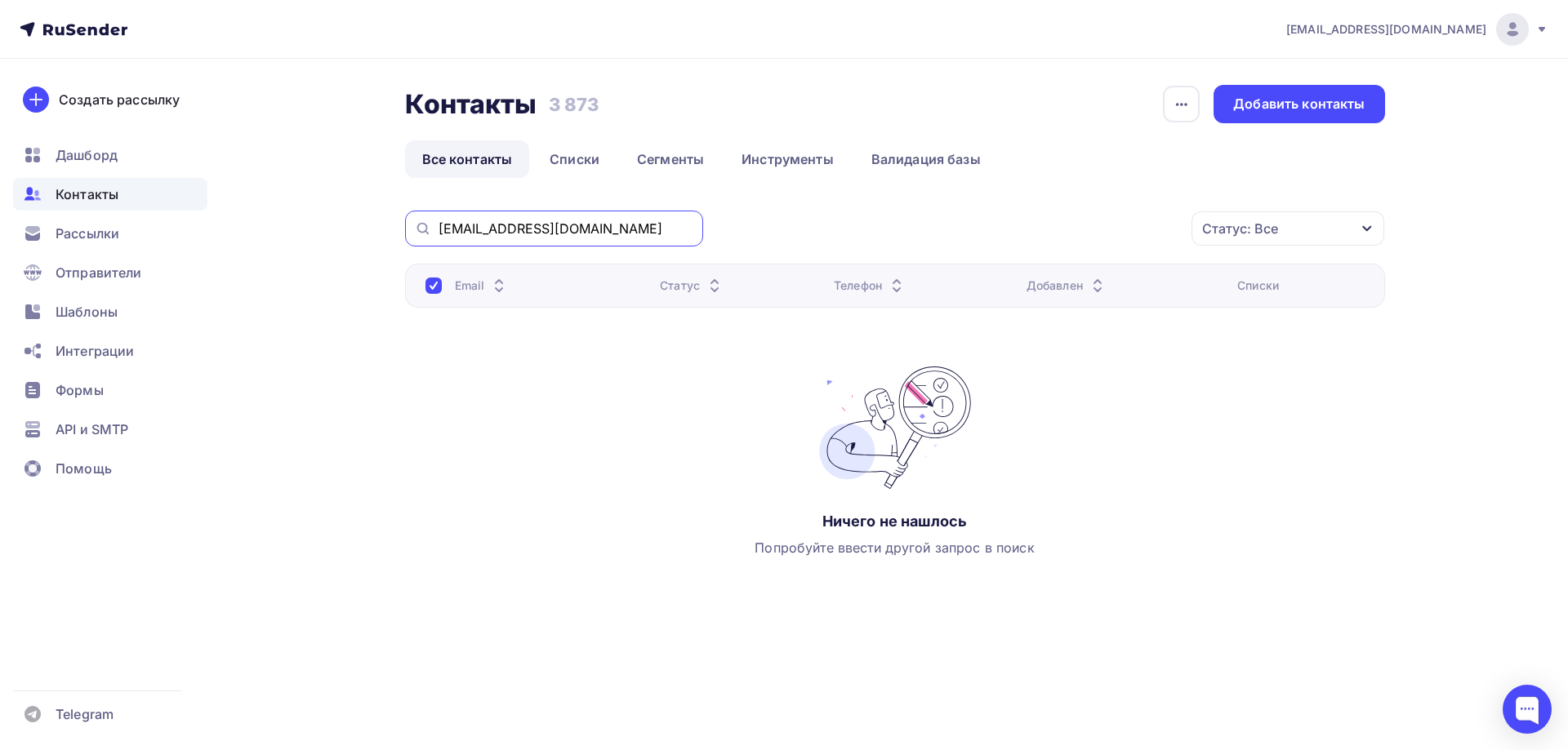
drag, startPoint x: 613, startPoint y: 229, endPoint x: 416, endPoint y: 228, distance: 197.0
click at [416, 228] on div "[EMAIL_ADDRESS][DOMAIN_NAME]" at bounding box center [554, 228] width 298 height 36
paste input "[EMAIL_ADDRESS][DOMAIN_NAME]"
drag, startPoint x: 564, startPoint y: 225, endPoint x: 415, endPoint y: 237, distance: 149.5
click at [396, 230] on div "Контакты Контакты 3 873 3 873 История импорта Добавить контакты Все контакты Сп…" at bounding box center [784, 377] width 1338 height 637
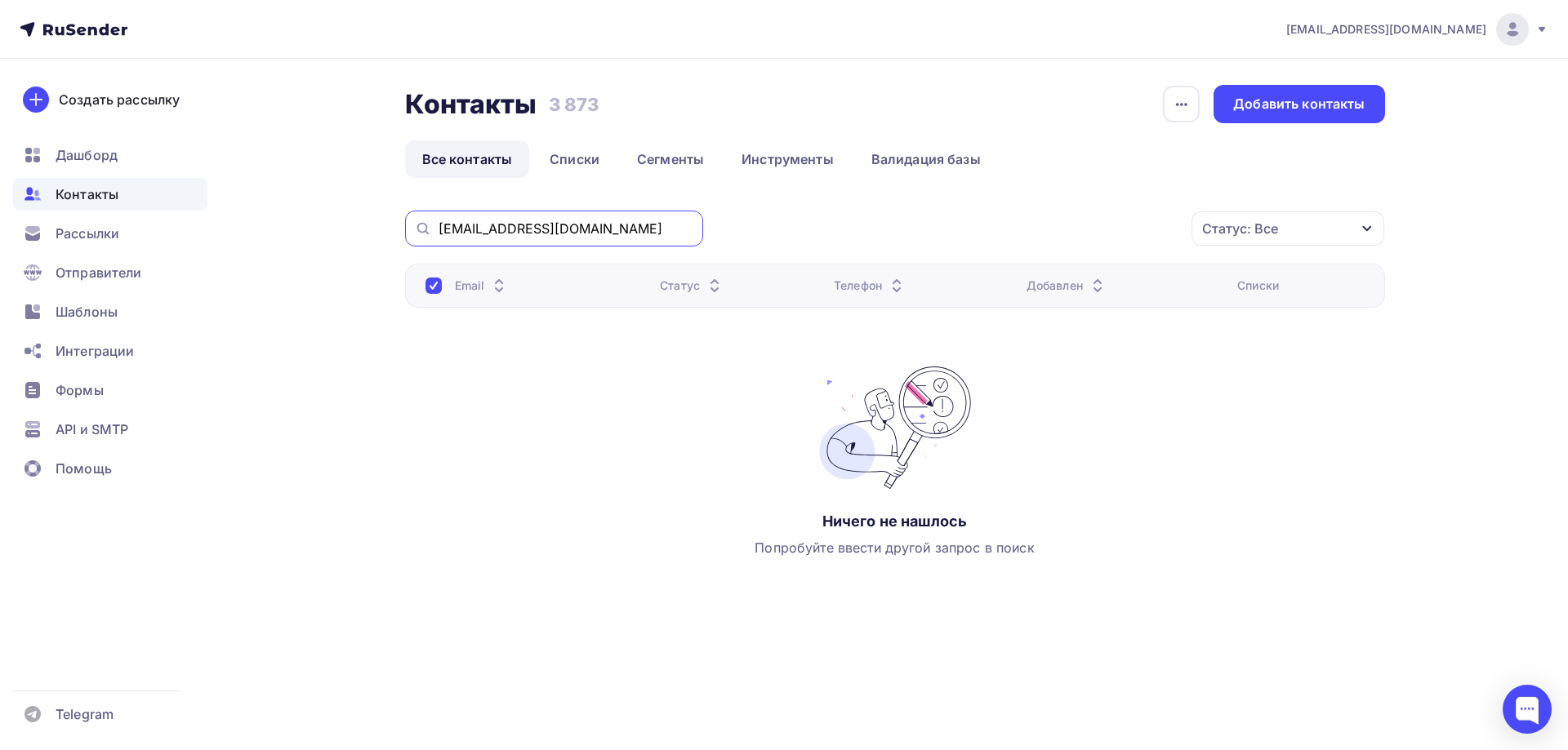
paste input "atomanova0@bk"
drag, startPoint x: 565, startPoint y: 228, endPoint x: 425, endPoint y: 240, distance: 140.5
click at [430, 232] on div "[EMAIL_ADDRESS][DOMAIN_NAME]" at bounding box center [554, 228] width 298 height 36
paste input "zhelanov_aleksandr@mail"
drag, startPoint x: 631, startPoint y: 229, endPoint x: 422, endPoint y: 239, distance: 209.2
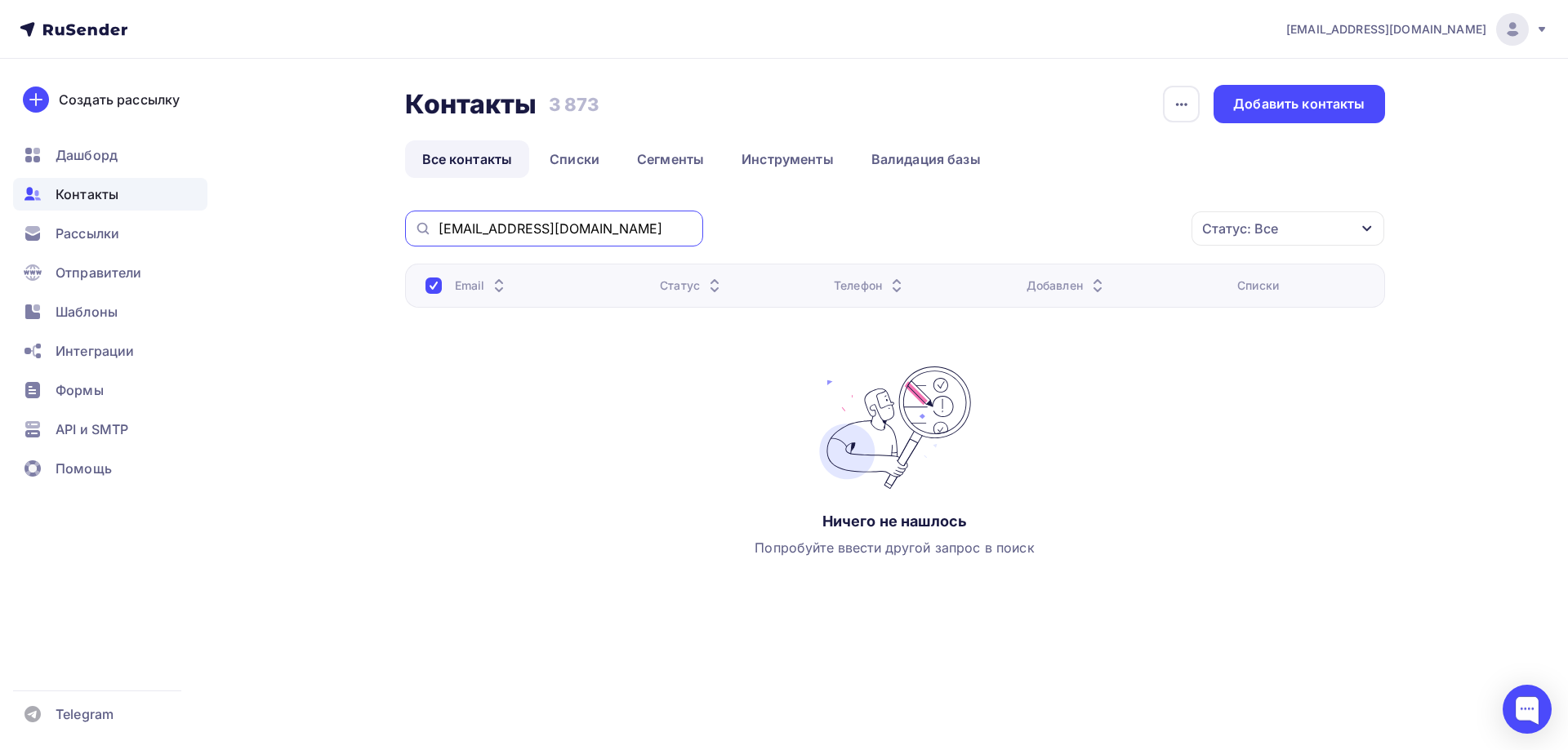
click at [393, 233] on div "Контакты Контакты 3 873 3 873 История импорта Добавить контакты Все контакты Сп…" at bounding box center [784, 377] width 1338 height 637
paste input "[EMAIL_ADDRESS][DOMAIN_NAME]"
drag, startPoint x: 583, startPoint y: 227, endPoint x: 417, endPoint y: 227, distance: 166.0
click at [414, 224] on div "[EMAIL_ADDRESS][DOMAIN_NAME]" at bounding box center [554, 228] width 298 height 36
paste input "[EMAIL_ADDRESS][DOMAIN_NAME]"
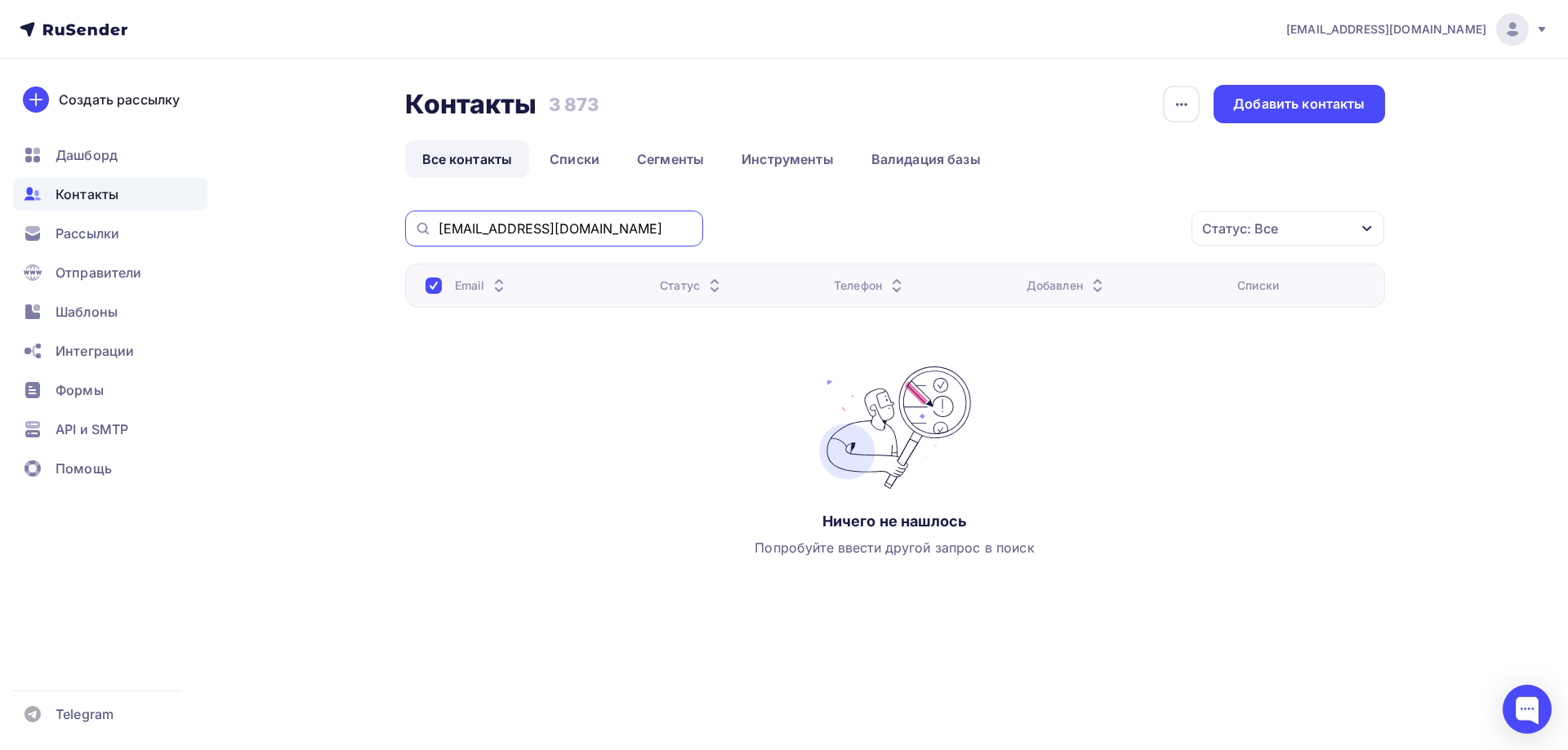
drag, startPoint x: 588, startPoint y: 231, endPoint x: 401, endPoint y: 238, distance: 187.1
click at [401, 238] on div "Контакты Контакты 3 873 3 873 История импорта Добавить контакты Все контакты Сп…" at bounding box center [784, 377] width 1338 height 637
paste input "[EMAIL_ADDRESS][DOMAIN_NAME]"
drag, startPoint x: 612, startPoint y: 229, endPoint x: 421, endPoint y: 246, distance: 191.8
click at [415, 236] on div "[EMAIL_ADDRESS][DOMAIN_NAME]" at bounding box center [554, 228] width 298 height 36
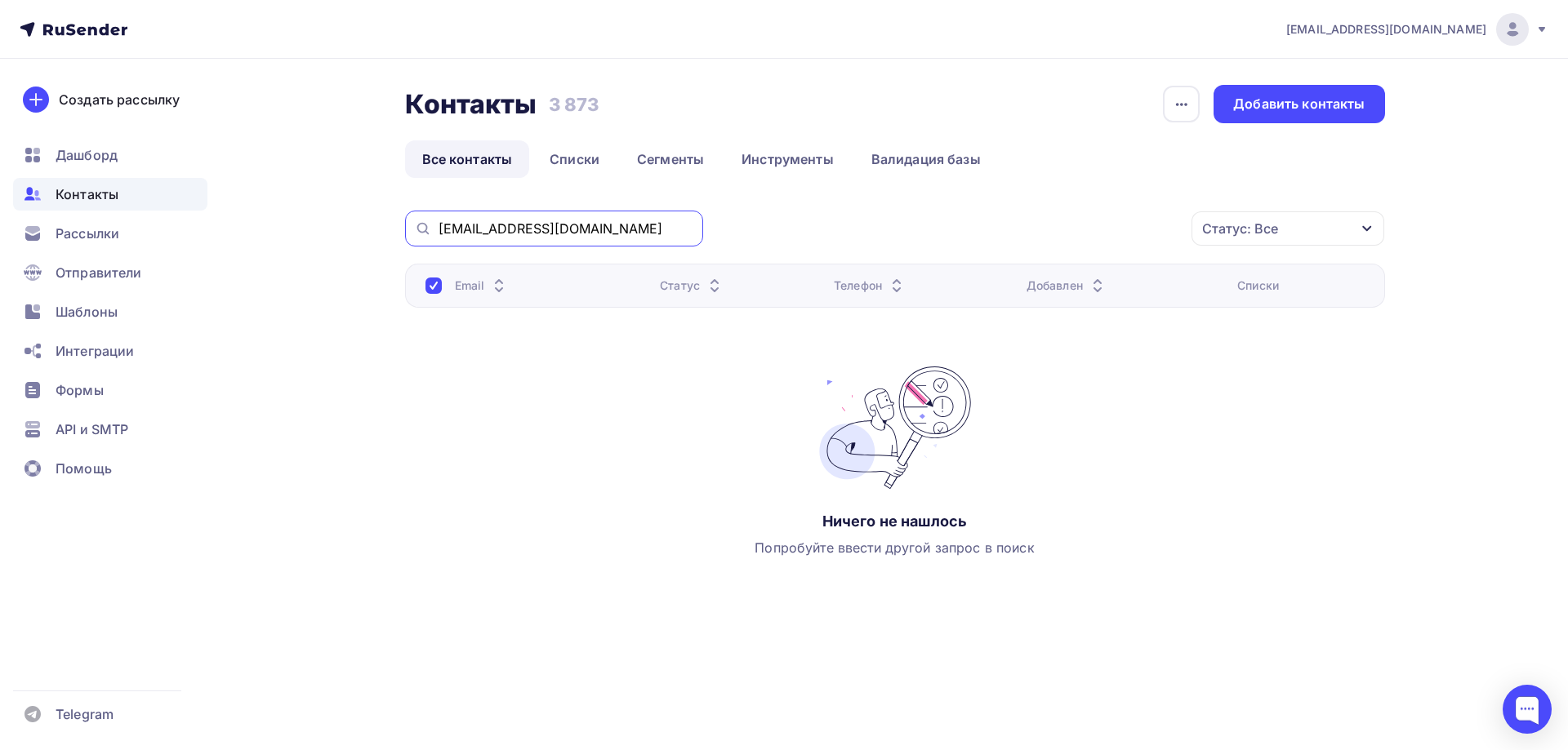
paste input "raibina74"
drag, startPoint x: 590, startPoint y: 230, endPoint x: 426, endPoint y: 229, distance: 164.0
click at [426, 229] on div "[EMAIL_ADDRESS][DOMAIN_NAME]" at bounding box center [554, 228] width 298 height 36
paste input "mal.val1954"
drag, startPoint x: 600, startPoint y: 224, endPoint x: 411, endPoint y: 228, distance: 189.0
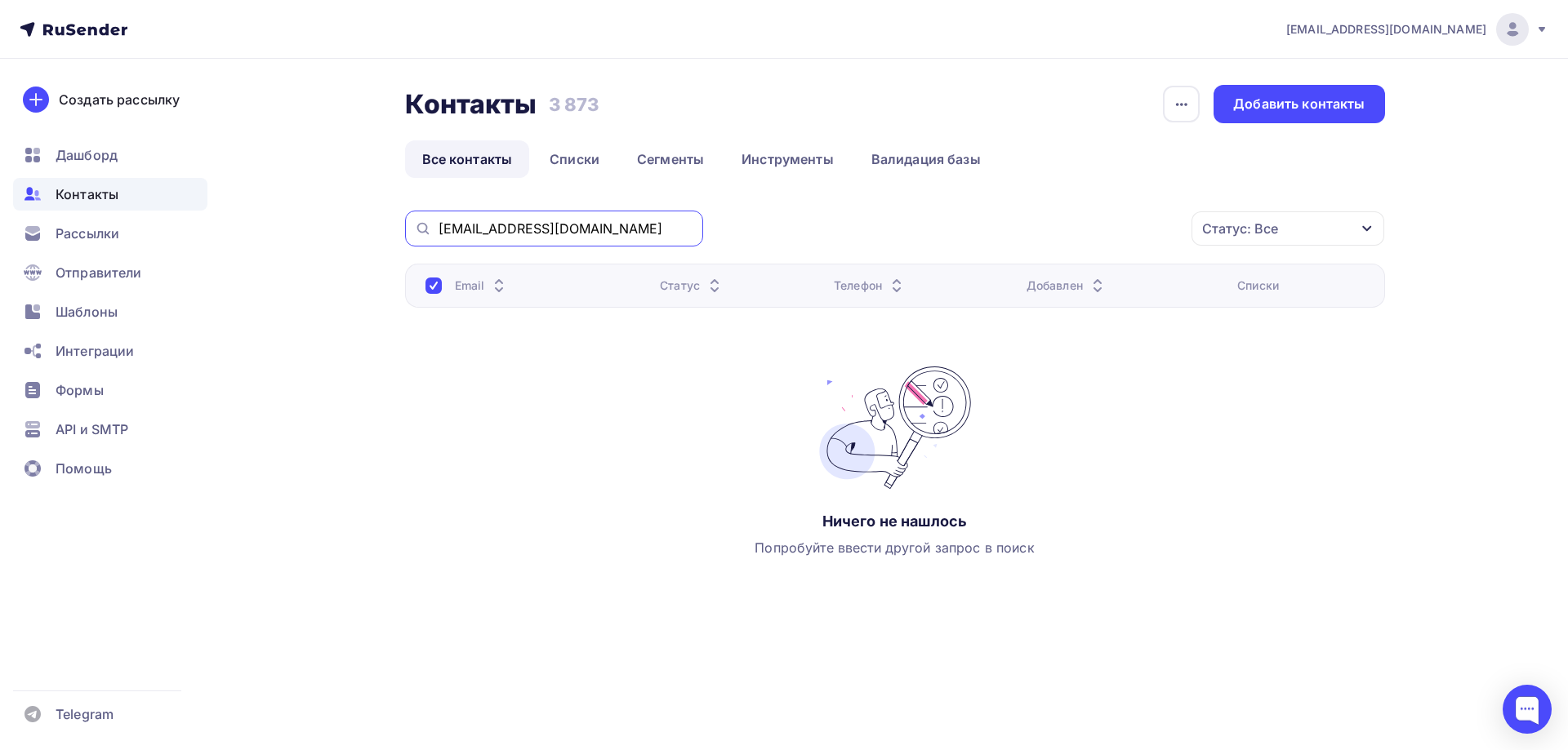
click at [411, 228] on div "[EMAIL_ADDRESS][DOMAIN_NAME]" at bounding box center [554, 228] width 298 height 36
paste input "wladimir1967"
drag, startPoint x: 604, startPoint y: 224, endPoint x: 408, endPoint y: 227, distance: 196.0
click at [408, 227] on div "[EMAIL_ADDRESS][DOMAIN_NAME]" at bounding box center [554, 228] width 298 height 36
paste input "[EMAIL_ADDRESS][DOMAIN_NAME]"
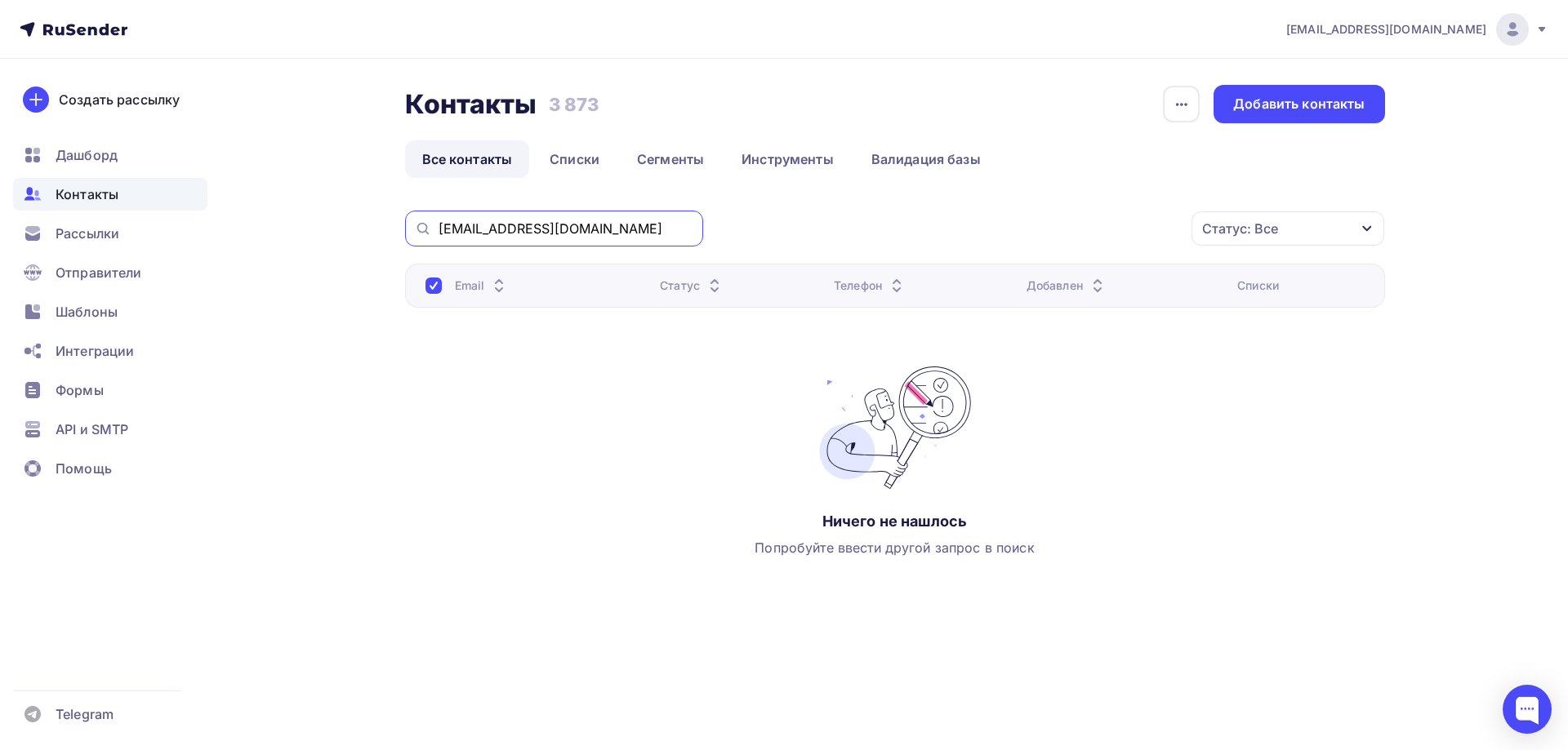
drag, startPoint x: 565, startPoint y: 231, endPoint x: 428, endPoint y: 230, distance: 137.0
click at [428, 230] on div "[EMAIL_ADDRESS][DOMAIN_NAME]" at bounding box center [554, 228] width 298 height 36
paste input "[EMAIL_ADDRESS][DOMAIN_NAME]"
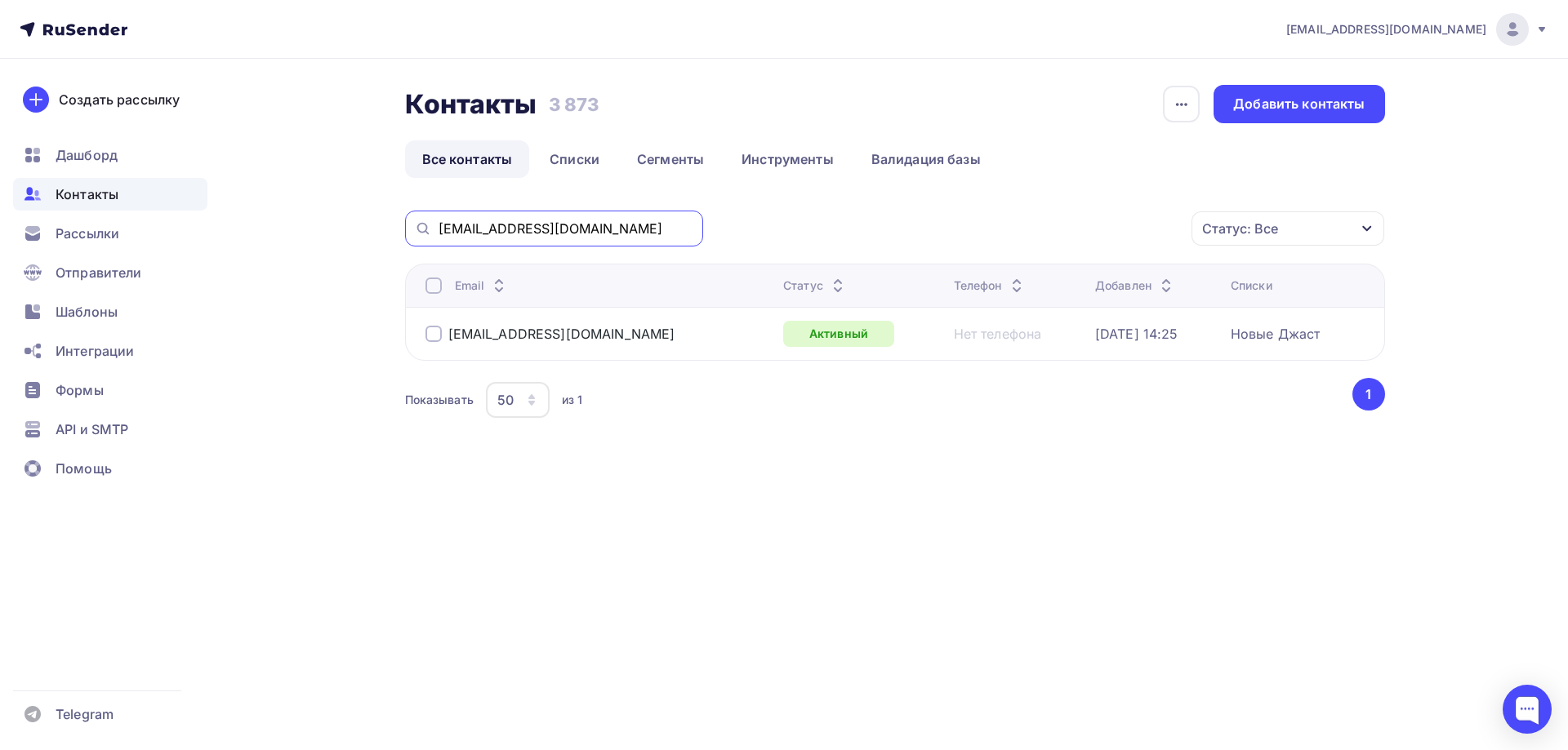
drag, startPoint x: 665, startPoint y: 229, endPoint x: 412, endPoint y: 227, distance: 253.0
click at [412, 227] on div "[EMAIL_ADDRESS][DOMAIN_NAME]" at bounding box center [554, 228] width 298 height 36
paste input "[EMAIL_ADDRESS][DOMAIN_NAME]"
drag, startPoint x: 540, startPoint y: 224, endPoint x: 409, endPoint y: 228, distance: 131.1
click at [409, 228] on div "[EMAIL_ADDRESS][DOMAIN_NAME]" at bounding box center [554, 228] width 298 height 36
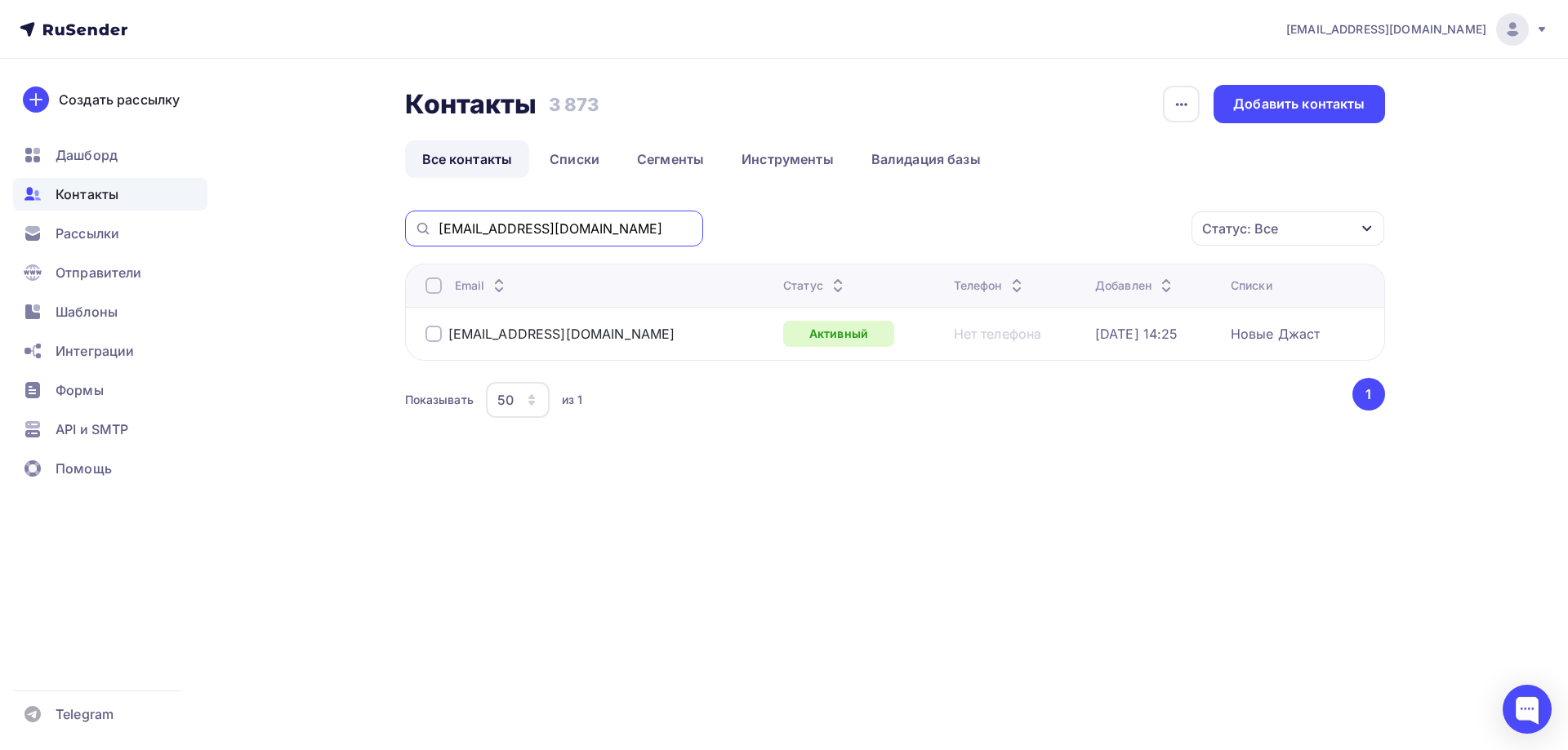
paste input "volod51"
type input "[EMAIL_ADDRESS][DOMAIN_NAME]"
click at [570, 162] on link "Списки" at bounding box center [575, 159] width 84 height 37
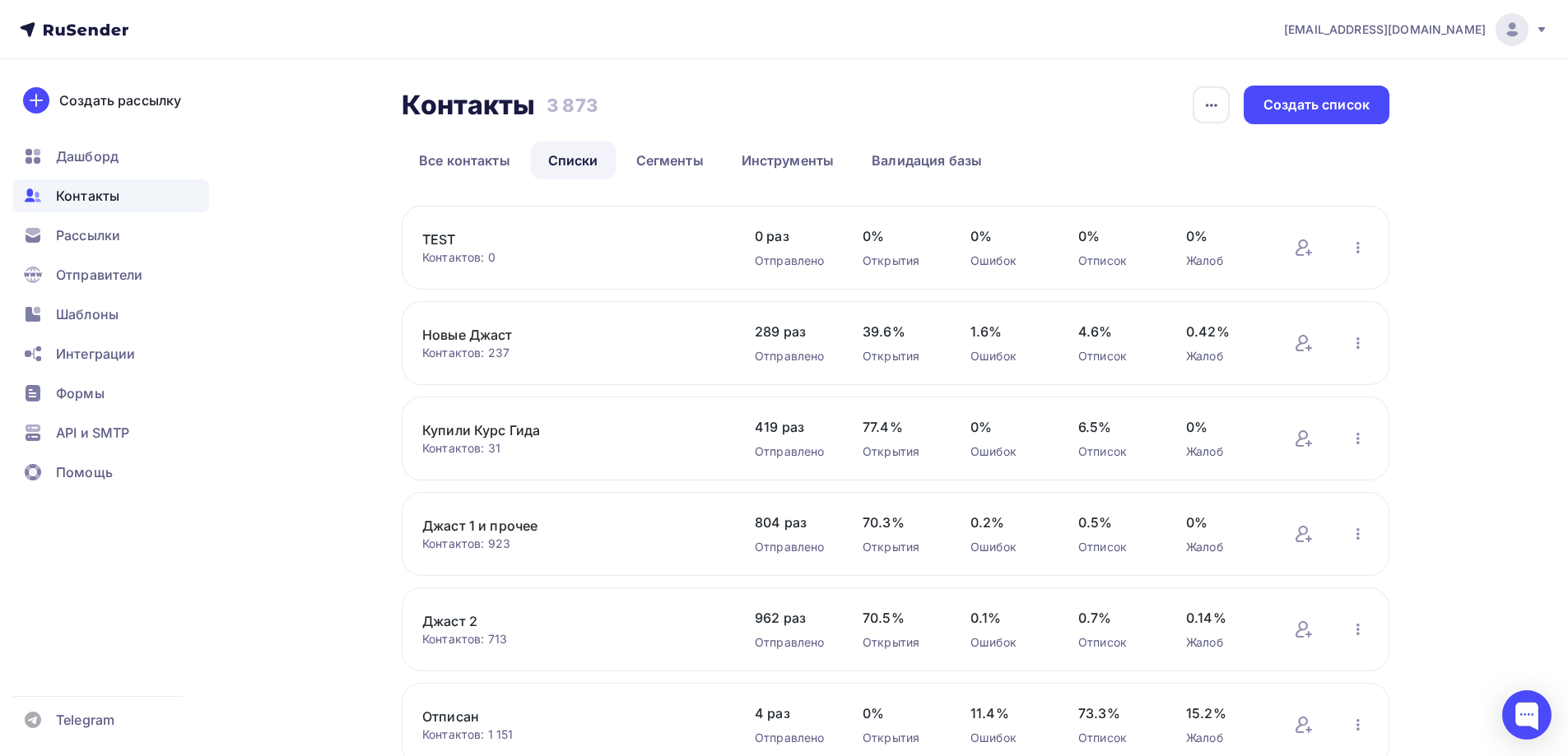
click at [494, 337] on link "Новые Джаст" at bounding box center [562, 335] width 280 height 20
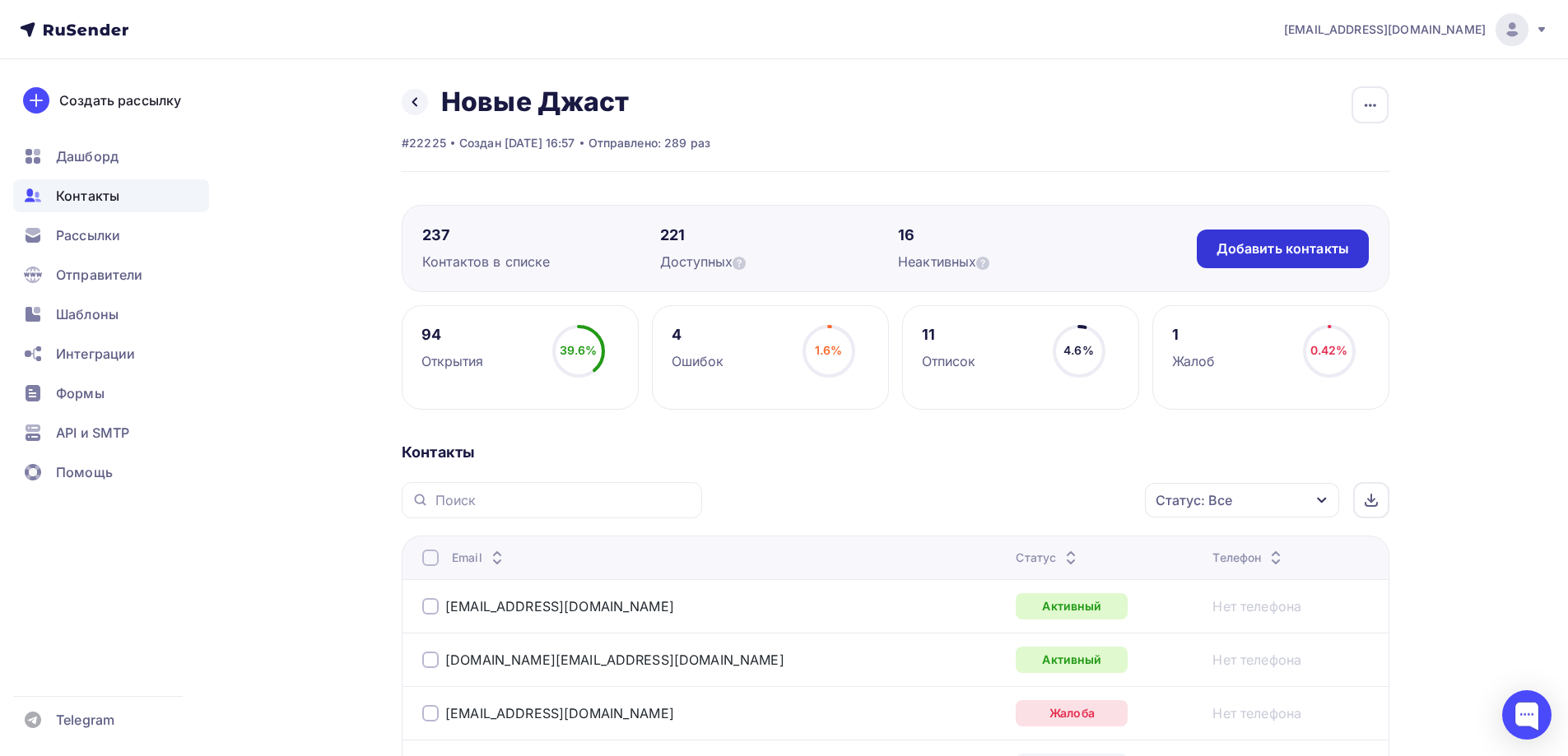
click at [1249, 251] on div "Добавить контакты" at bounding box center [1283, 249] width 133 height 19
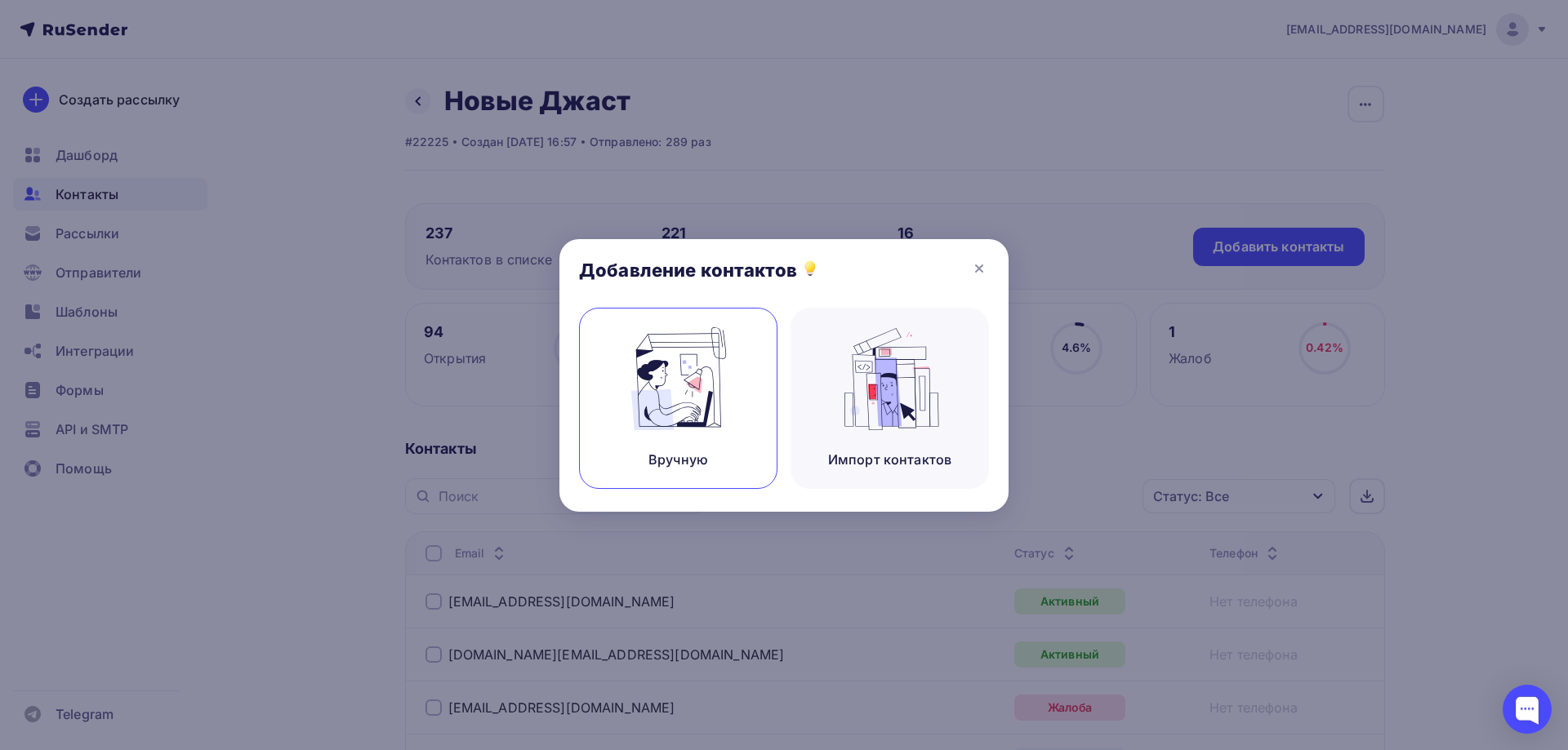
click at [702, 395] on img at bounding box center [678, 379] width 110 height 102
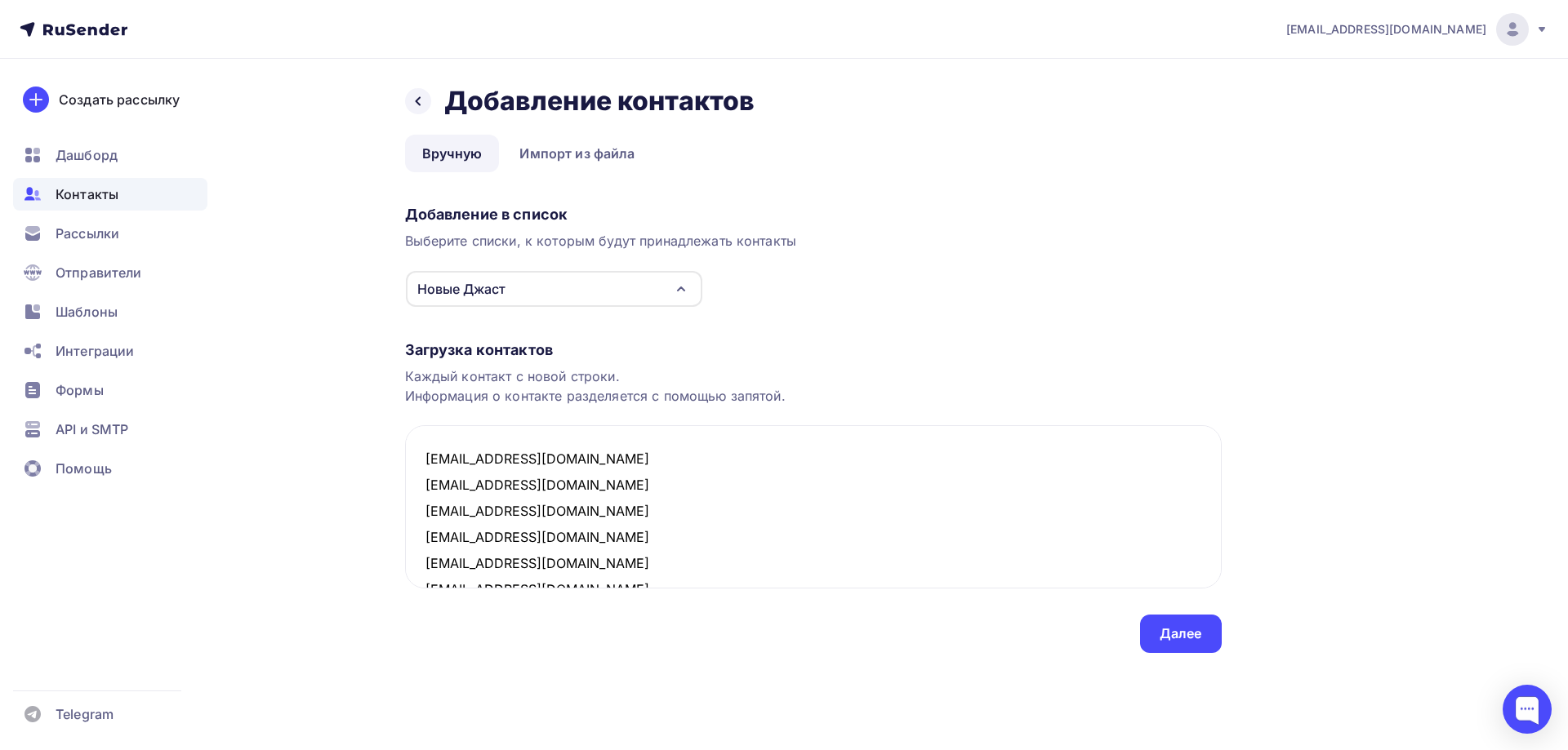
scroll to position [1002, 0]
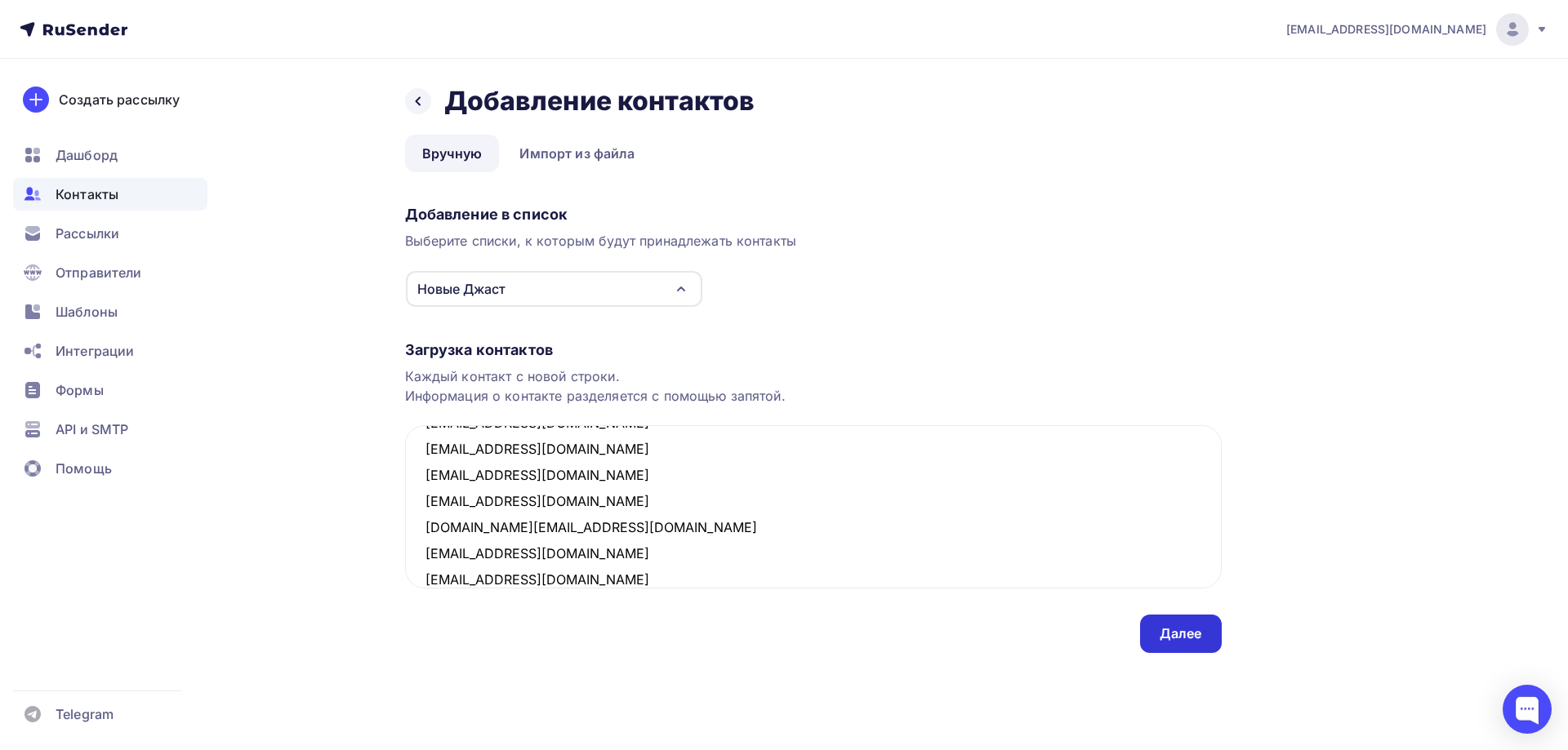
type textarea "[EMAIL_ADDRESS][DOMAIN_NAME] [EMAIL_ADDRESS][DOMAIN_NAME] [EMAIL_ADDRESS][DOMAI…"
click at [1183, 627] on div "Далее" at bounding box center [1180, 633] width 43 height 19
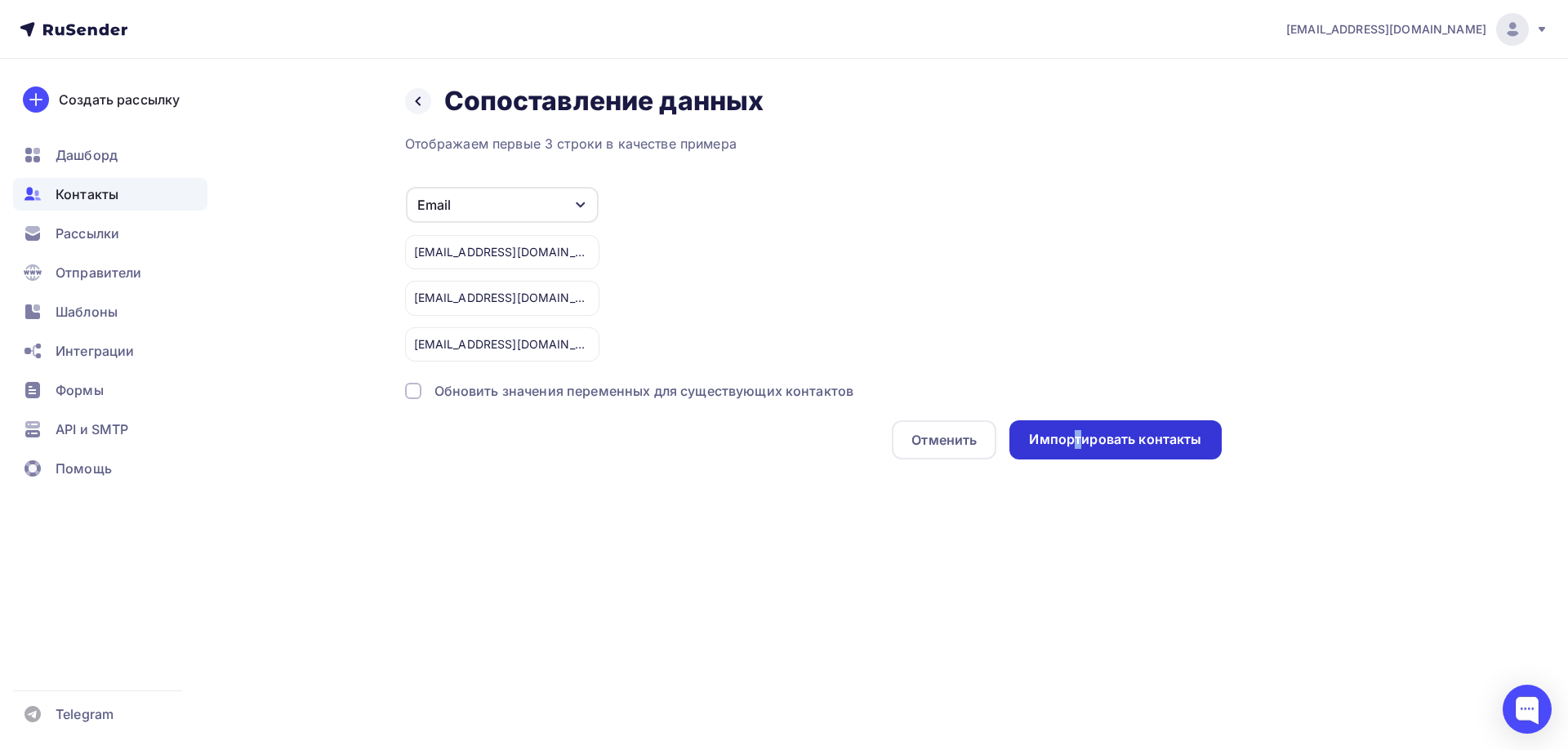
click at [1075, 437] on div "Импортировать контакты" at bounding box center [1115, 439] width 172 height 19
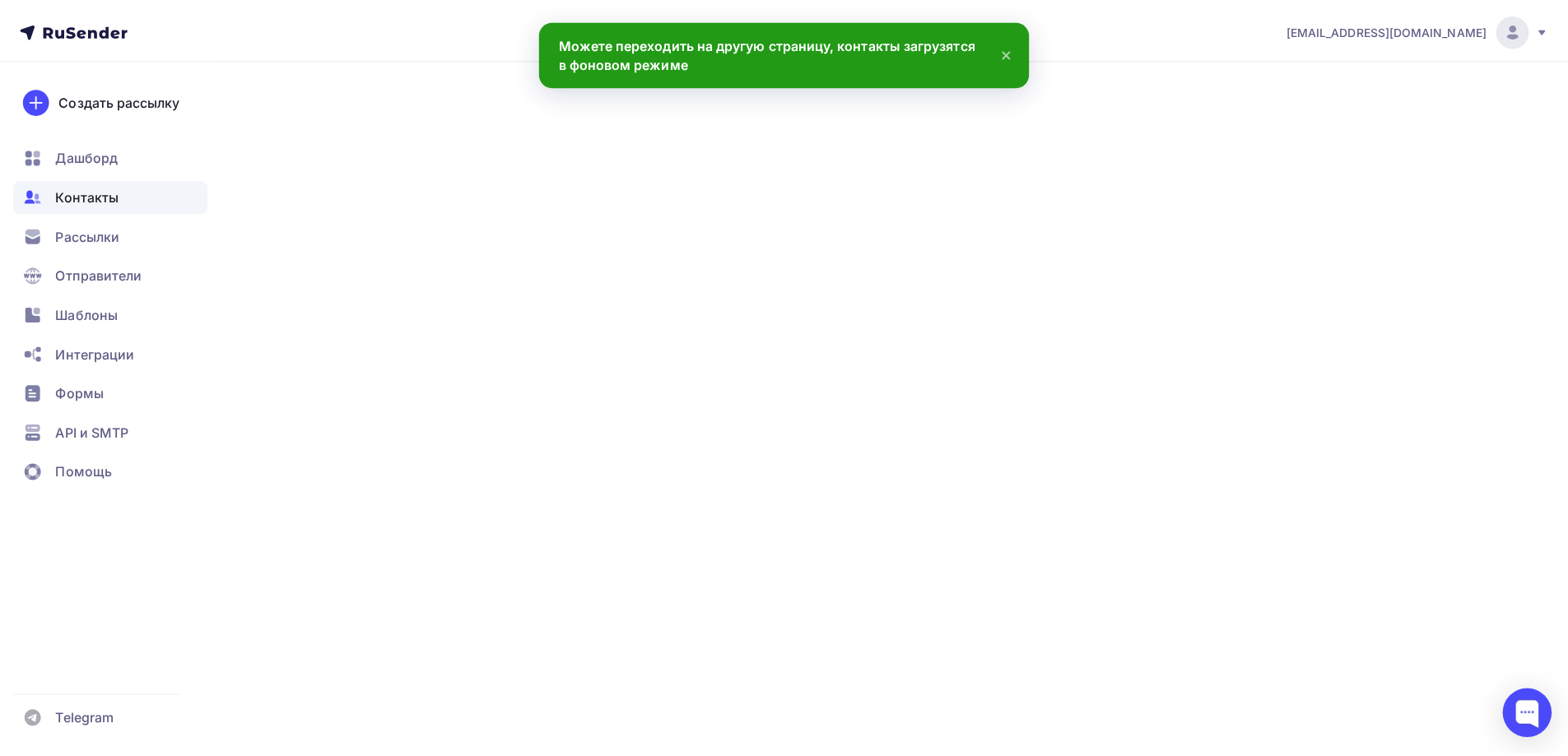
scroll to position [1035, 0]
